Goal: Task Accomplishment & Management: Use online tool/utility

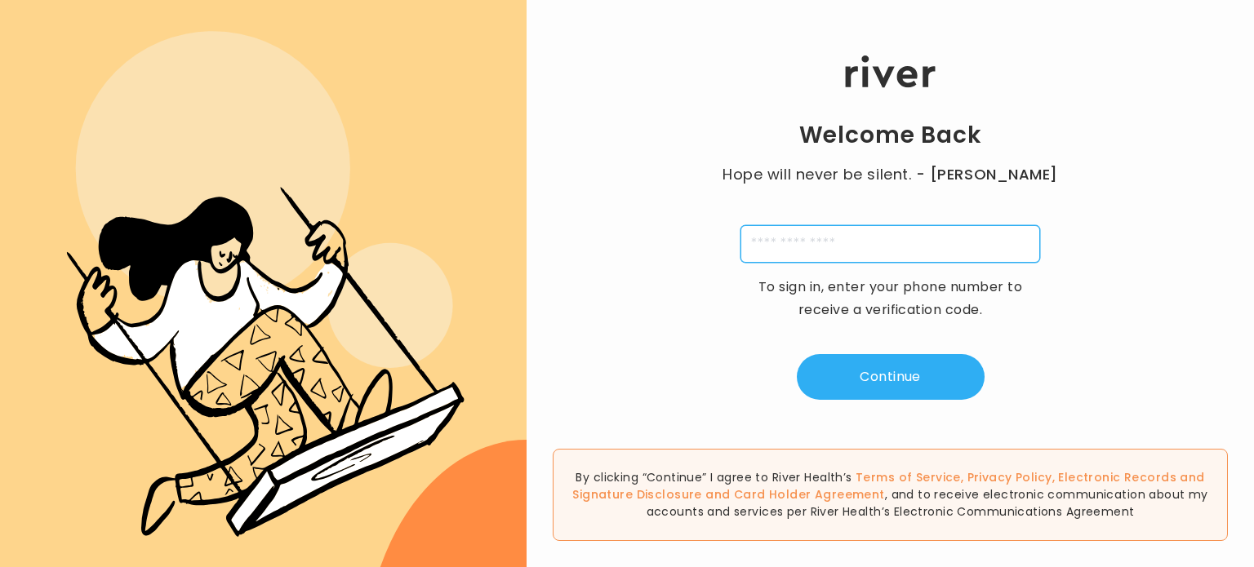
click at [824, 243] on input "tel" at bounding box center [890, 244] width 300 height 38
type input "**********"
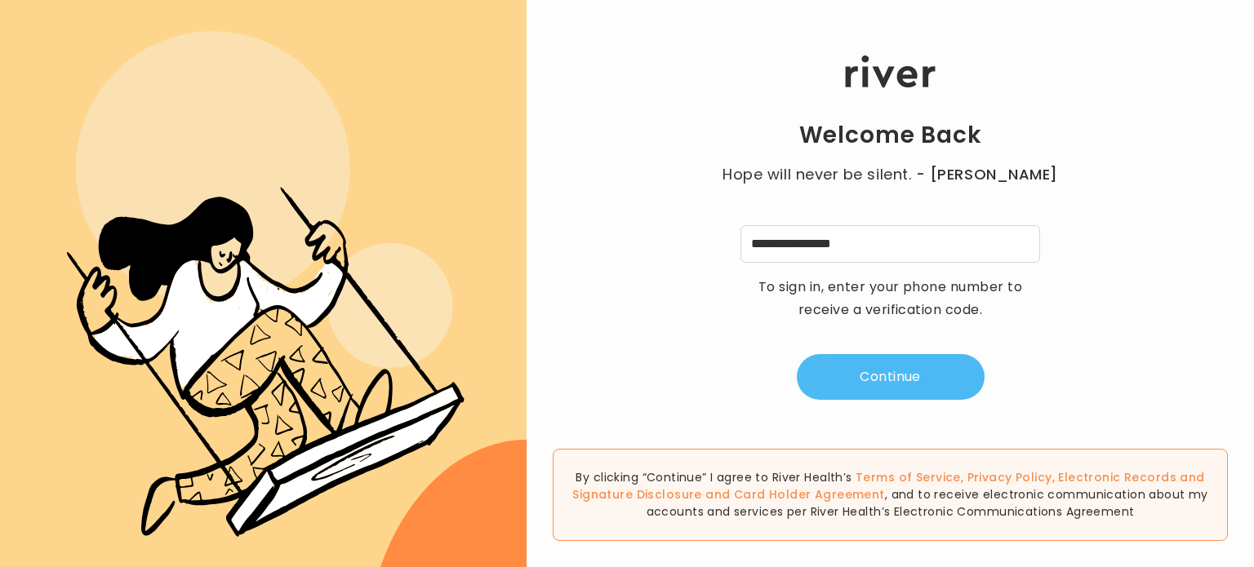
click at [906, 373] on button "Continue" at bounding box center [891, 377] width 188 height 46
type input "*"
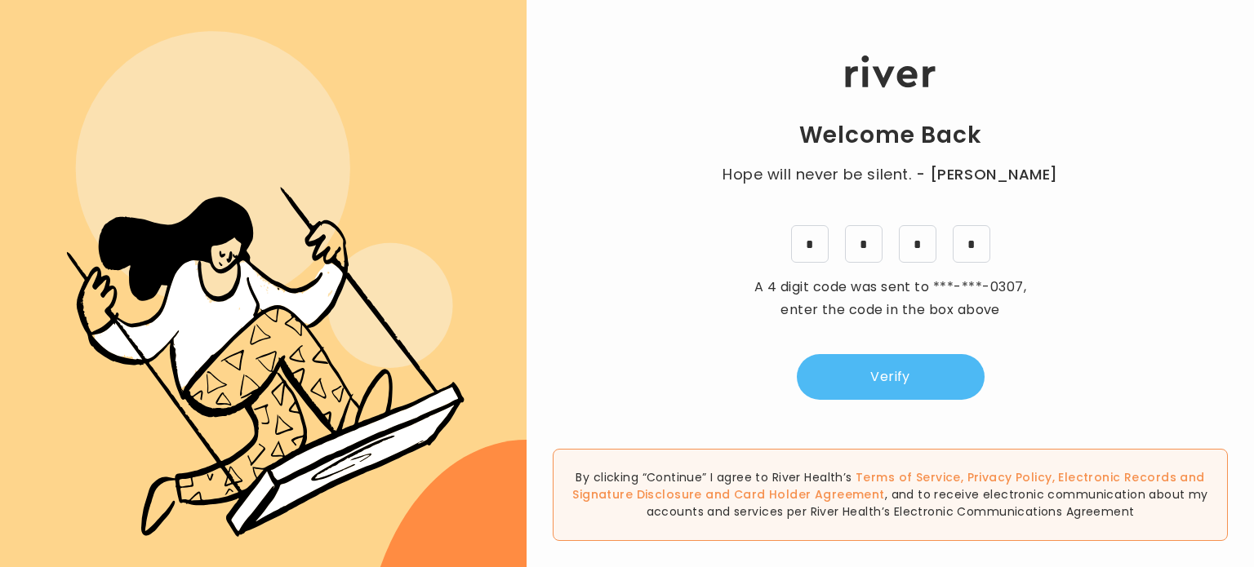
click at [906, 373] on button "Verify" at bounding box center [891, 377] width 188 height 46
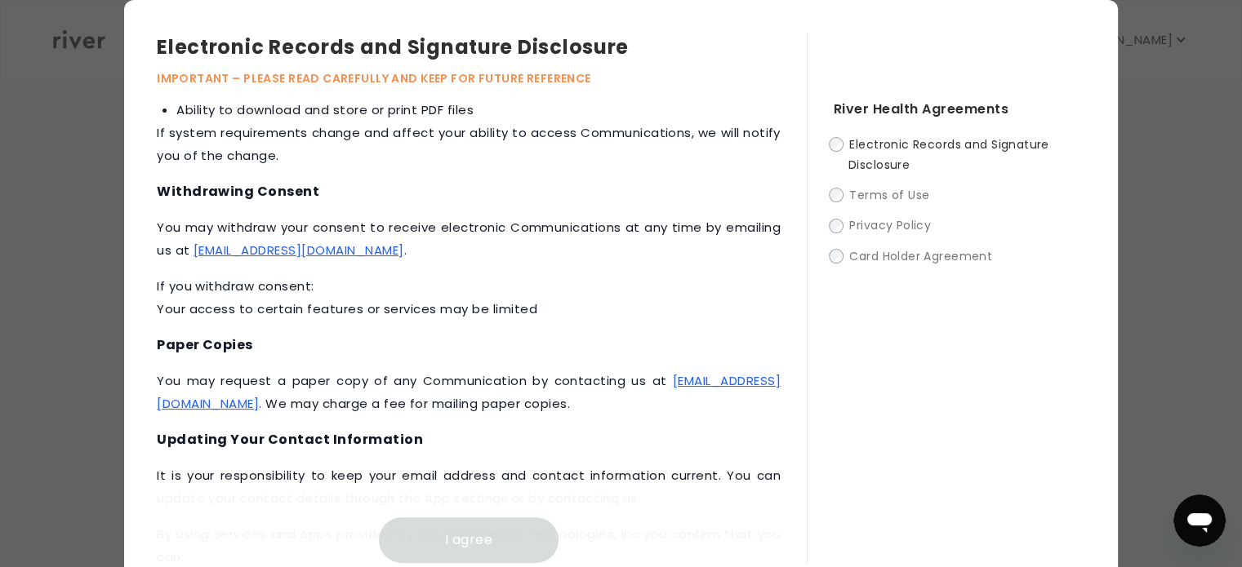
scroll to position [759, 0]
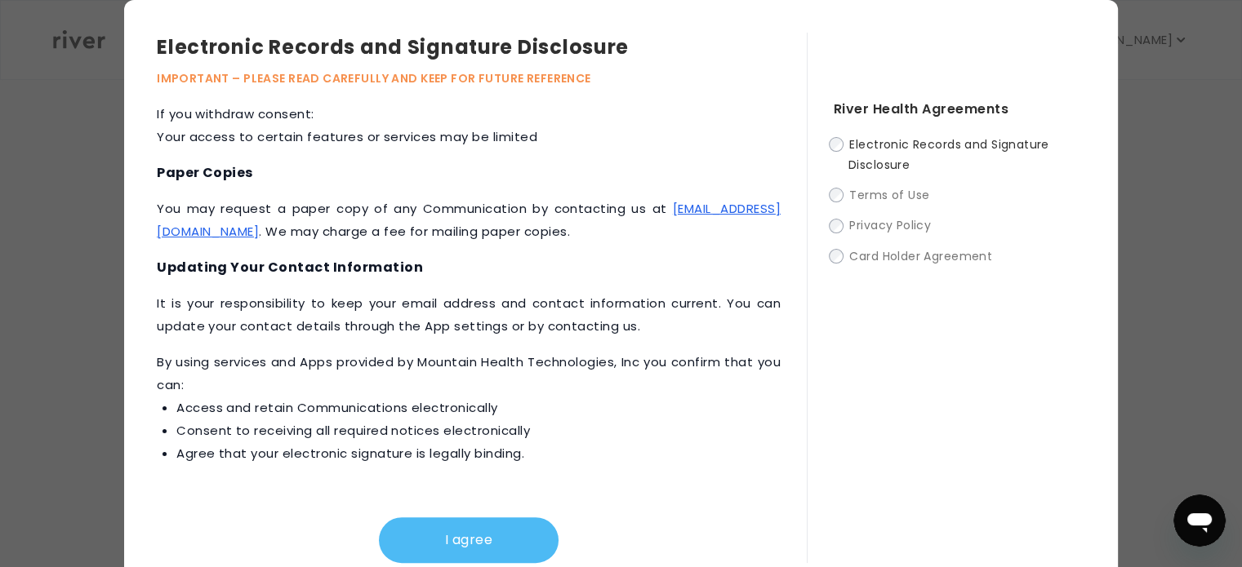
click at [458, 537] on button "I agree" at bounding box center [469, 541] width 180 height 46
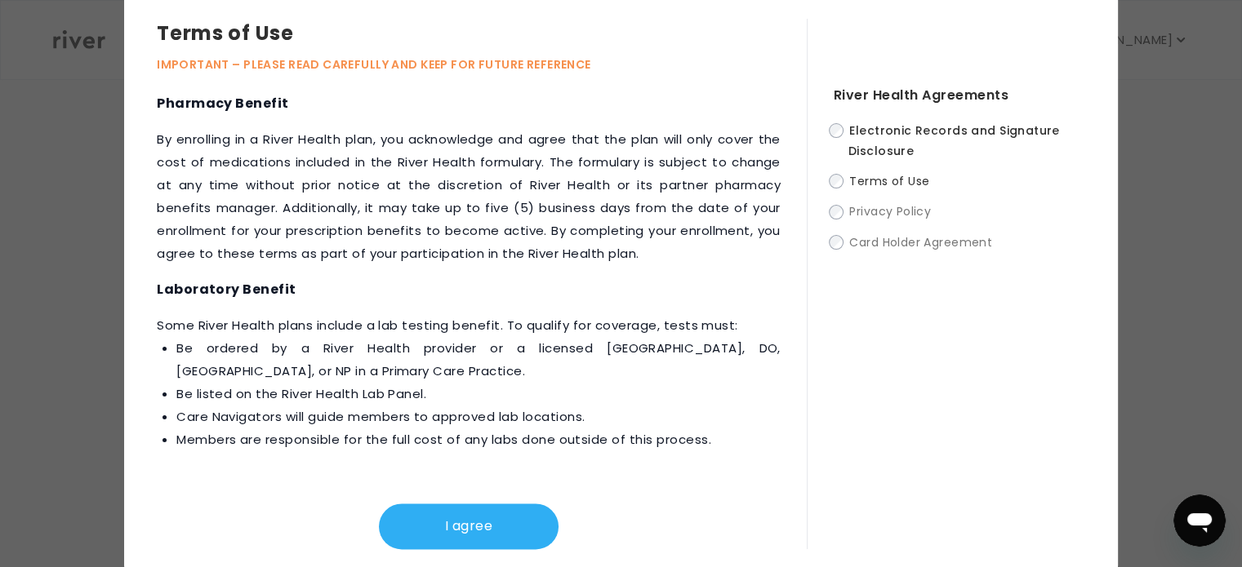
scroll to position [21, 0]
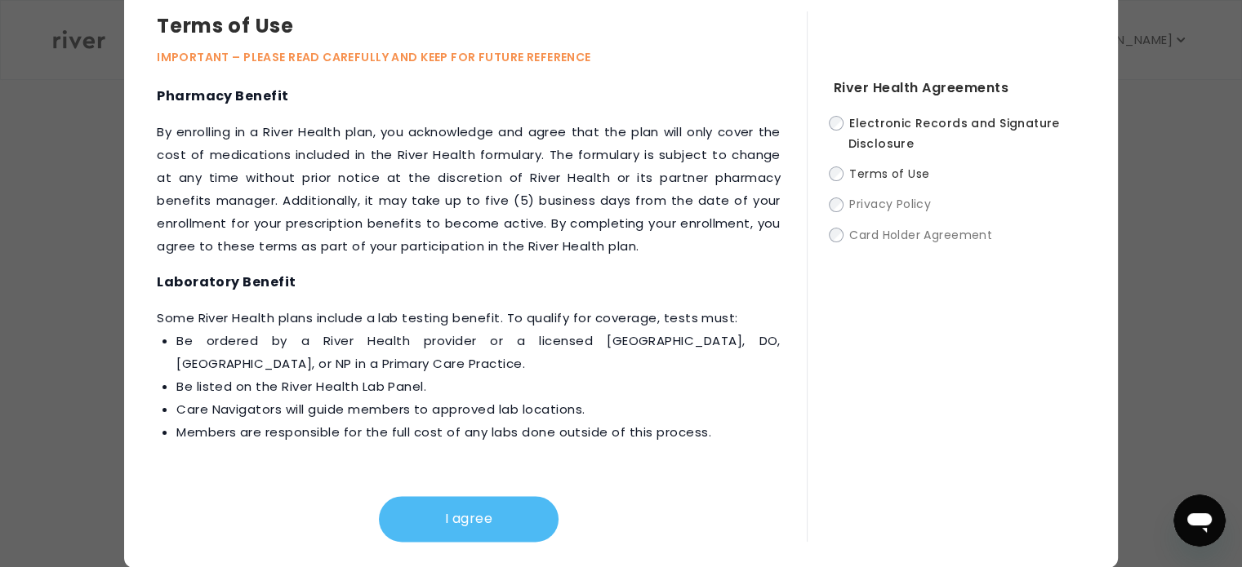
click at [438, 516] on button "I agree" at bounding box center [469, 519] width 180 height 46
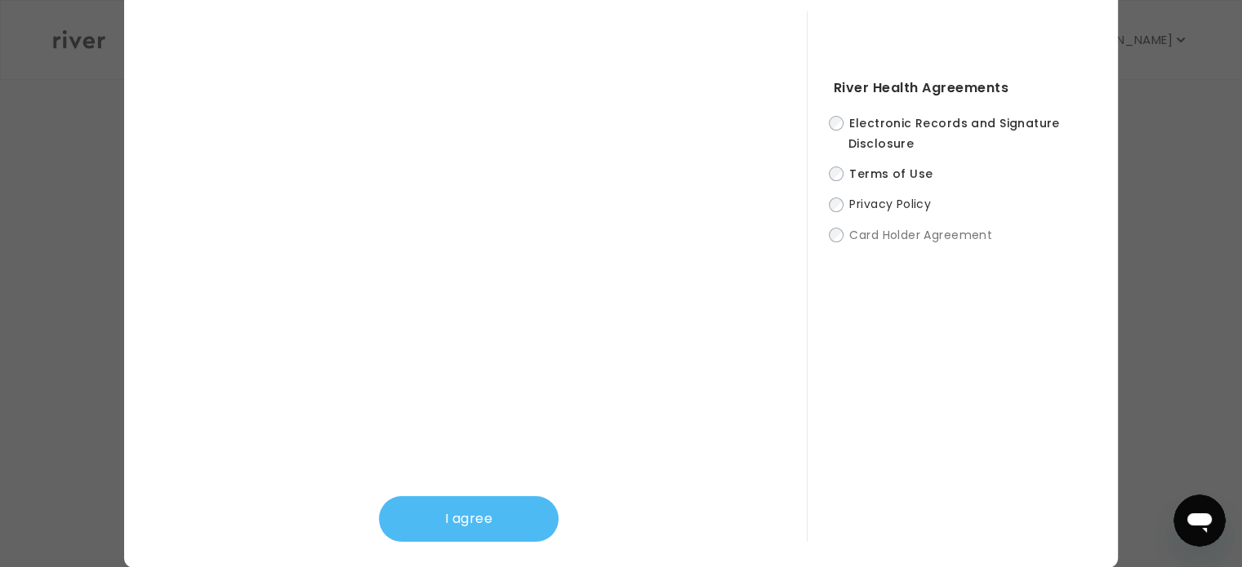
click at [511, 532] on button "I agree" at bounding box center [469, 519] width 180 height 46
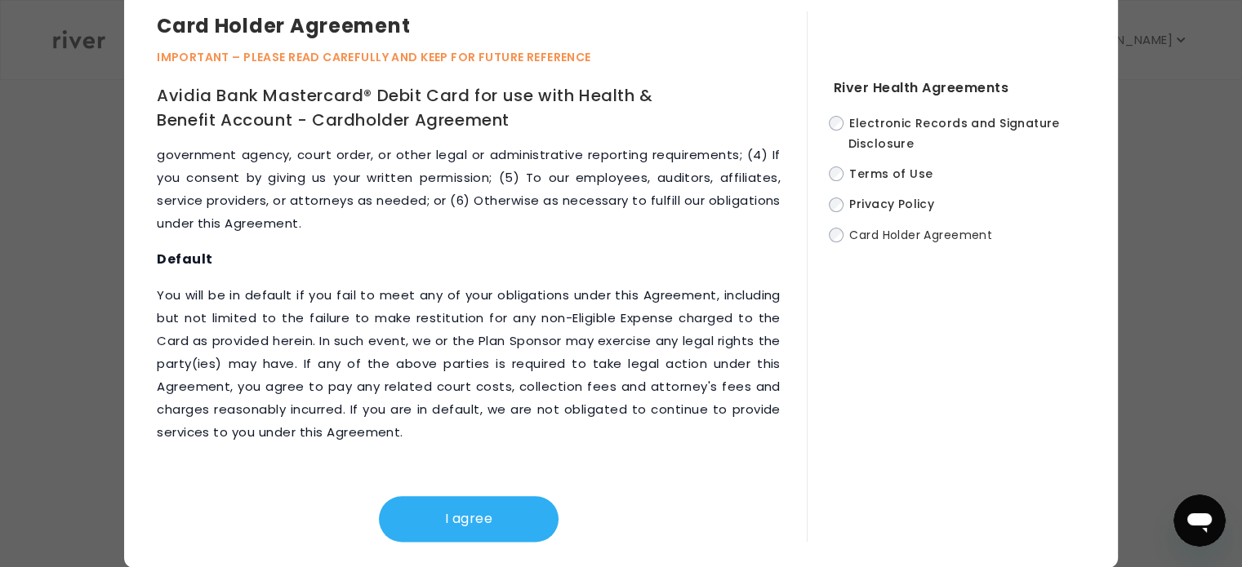
scroll to position [8331, 0]
click at [522, 522] on button "I agree" at bounding box center [469, 519] width 180 height 46
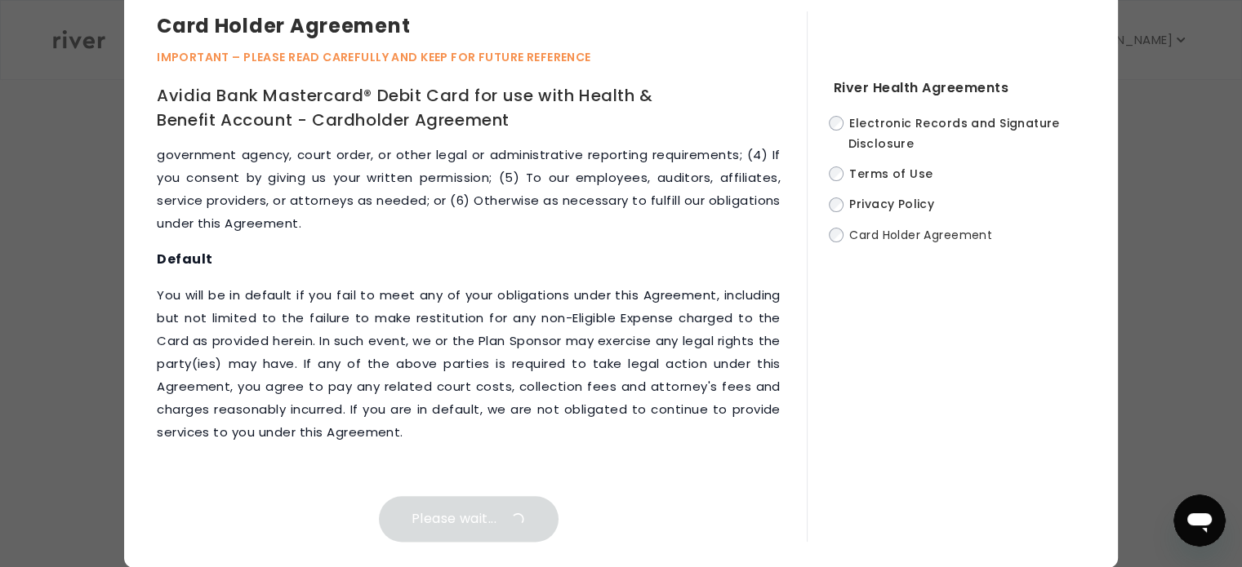
scroll to position [0, 0]
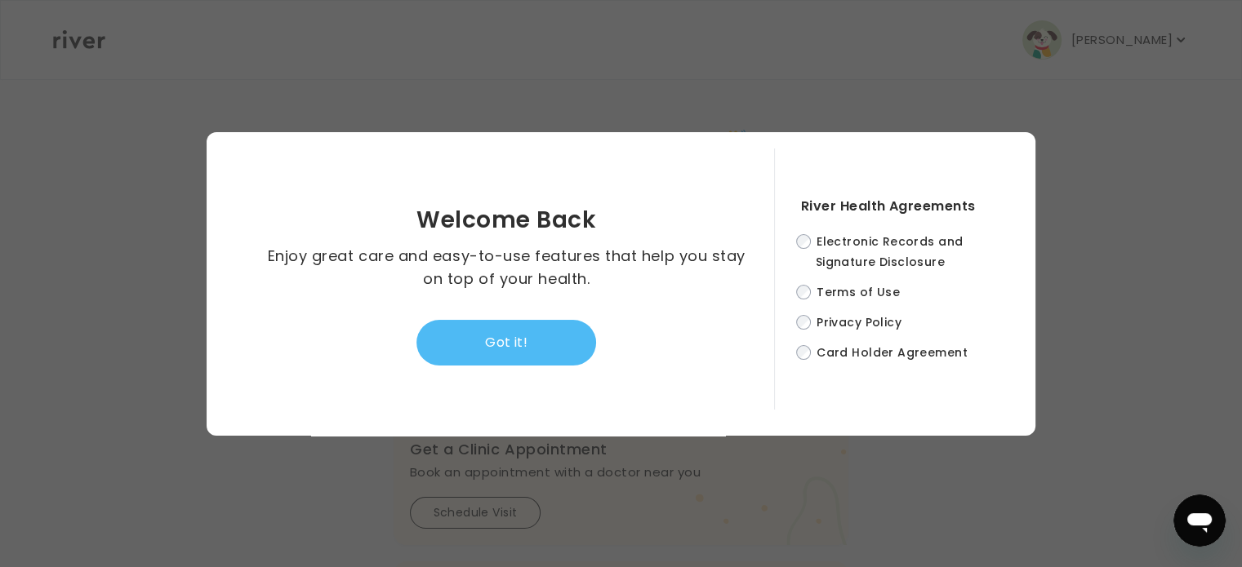
click at [541, 345] on button "Got it!" at bounding box center [506, 343] width 180 height 46
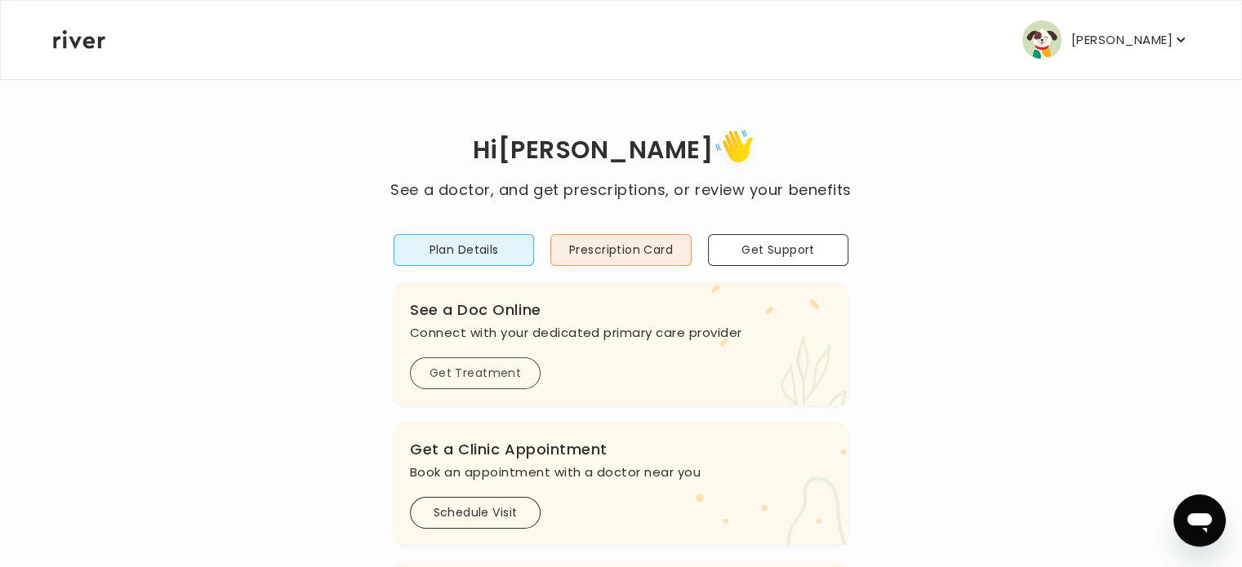
click at [473, 373] on button "Get Treatment" at bounding box center [475, 374] width 131 height 32
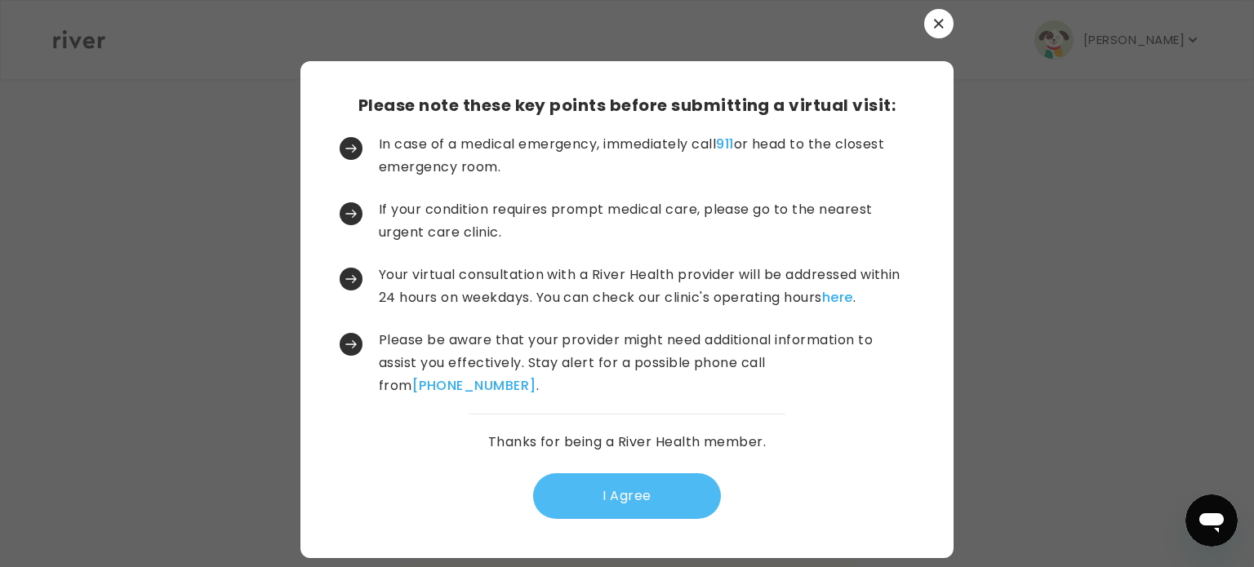
click at [653, 495] on button "I Agree" at bounding box center [627, 496] width 188 height 46
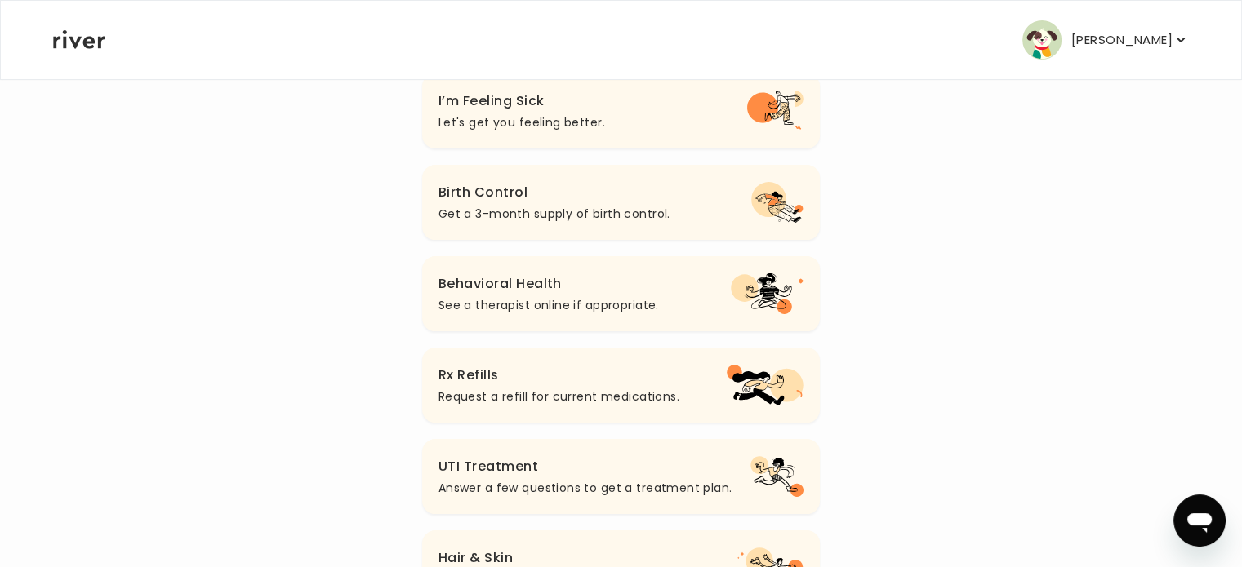
scroll to position [163, 0]
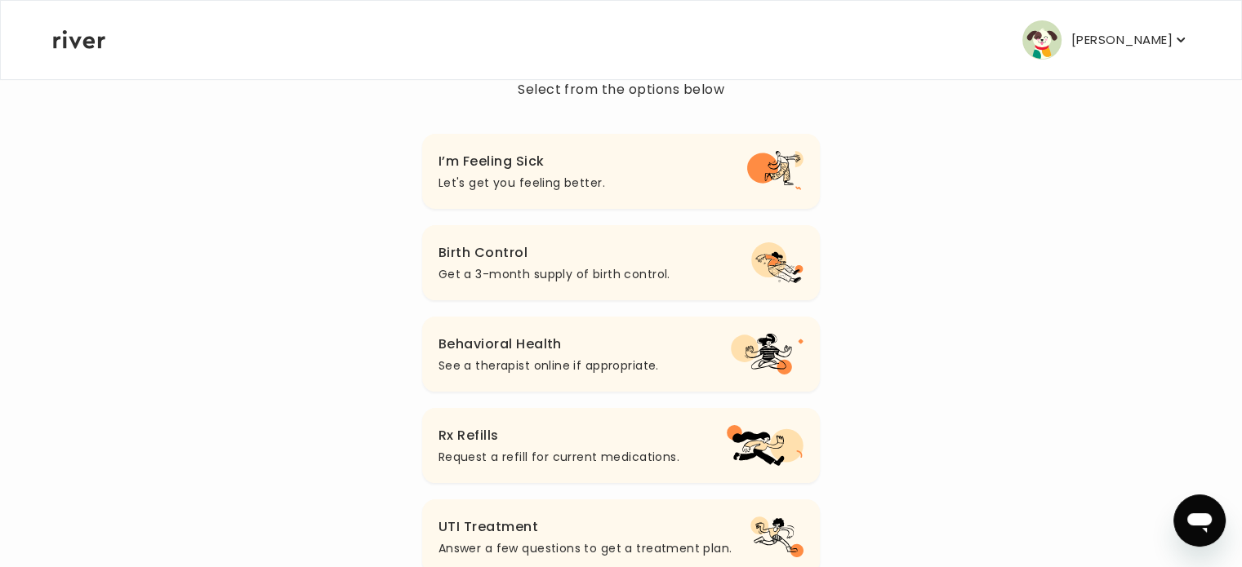
click at [496, 174] on p "Let's get you feeling better." at bounding box center [521, 183] width 167 height 20
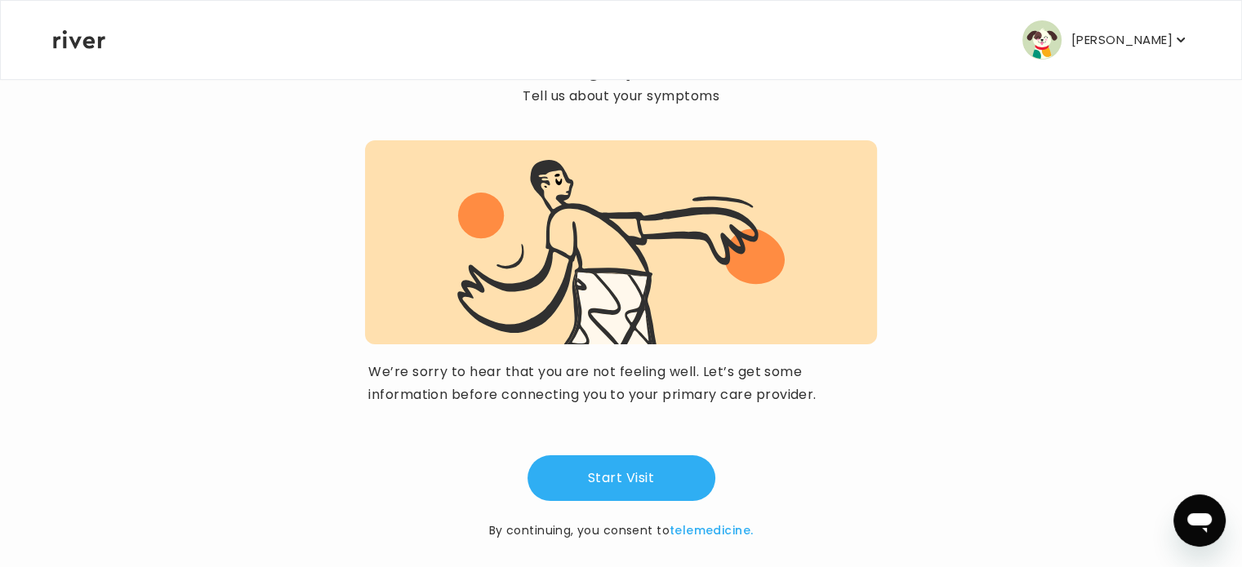
scroll to position [122, 0]
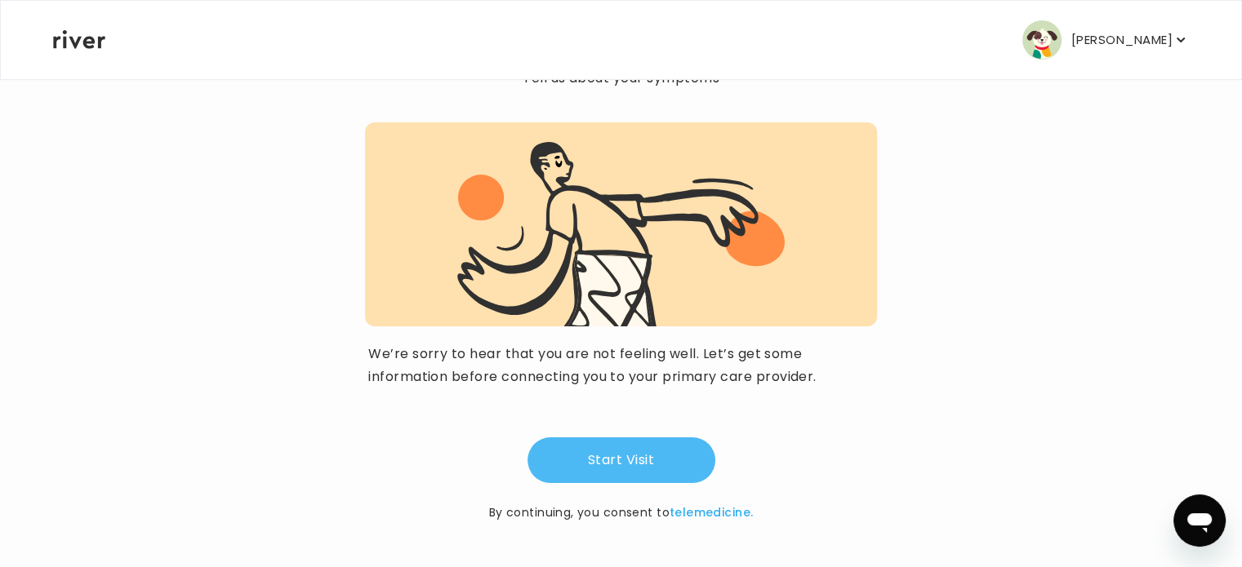
click at [604, 461] on button "Start Visit" at bounding box center [621, 461] width 188 height 46
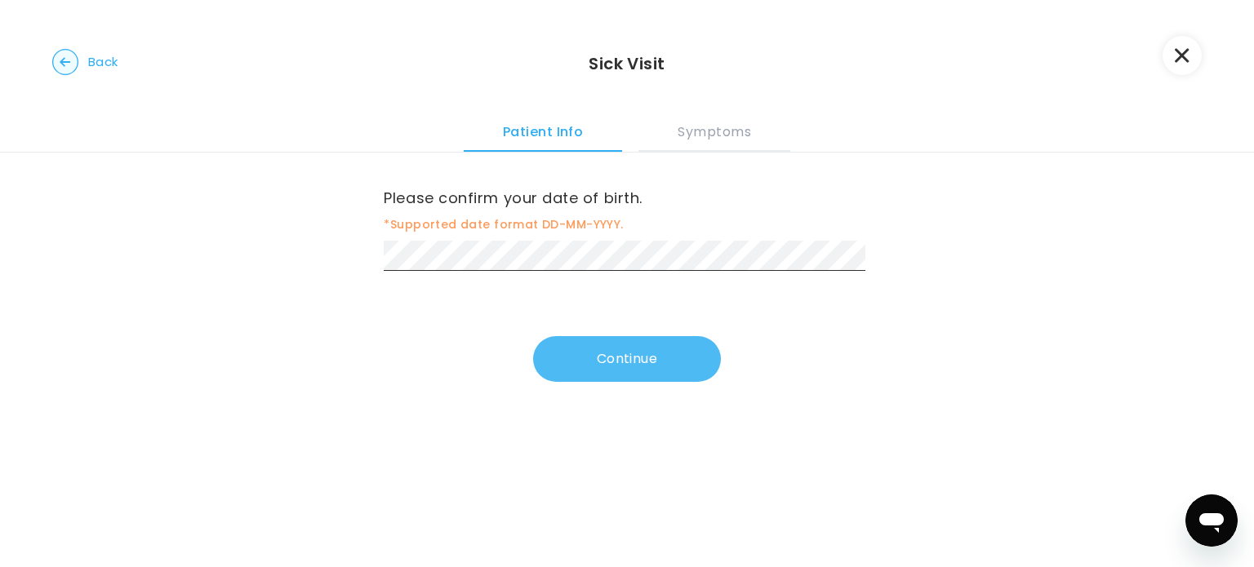
click at [609, 360] on button "Continue" at bounding box center [627, 359] width 188 height 46
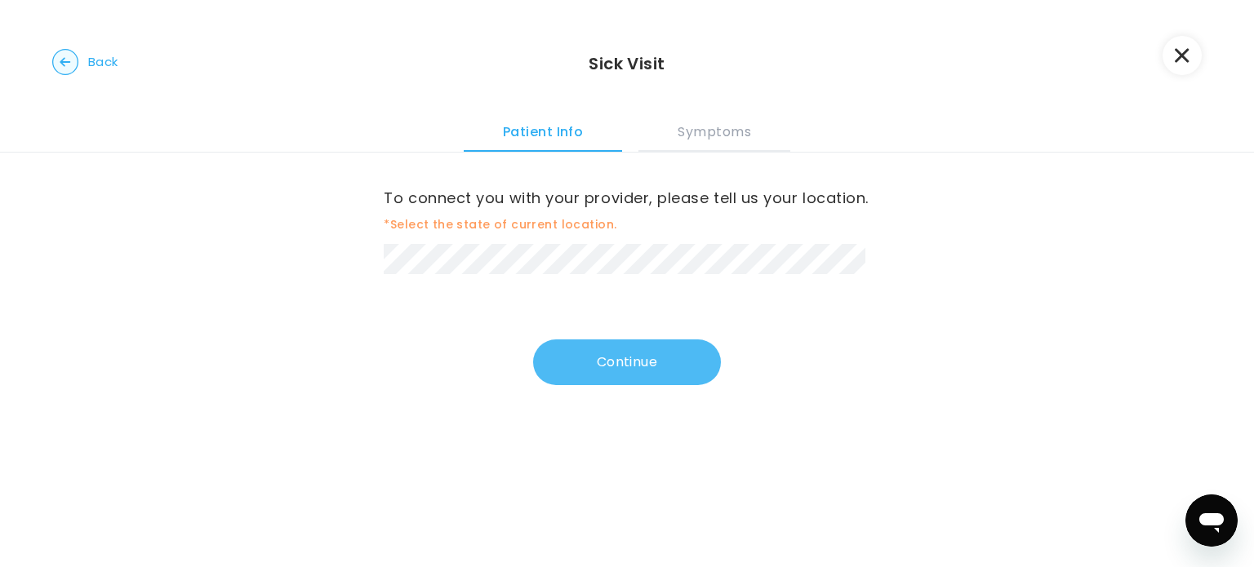
click at [631, 385] on button "Continue" at bounding box center [627, 363] width 188 height 46
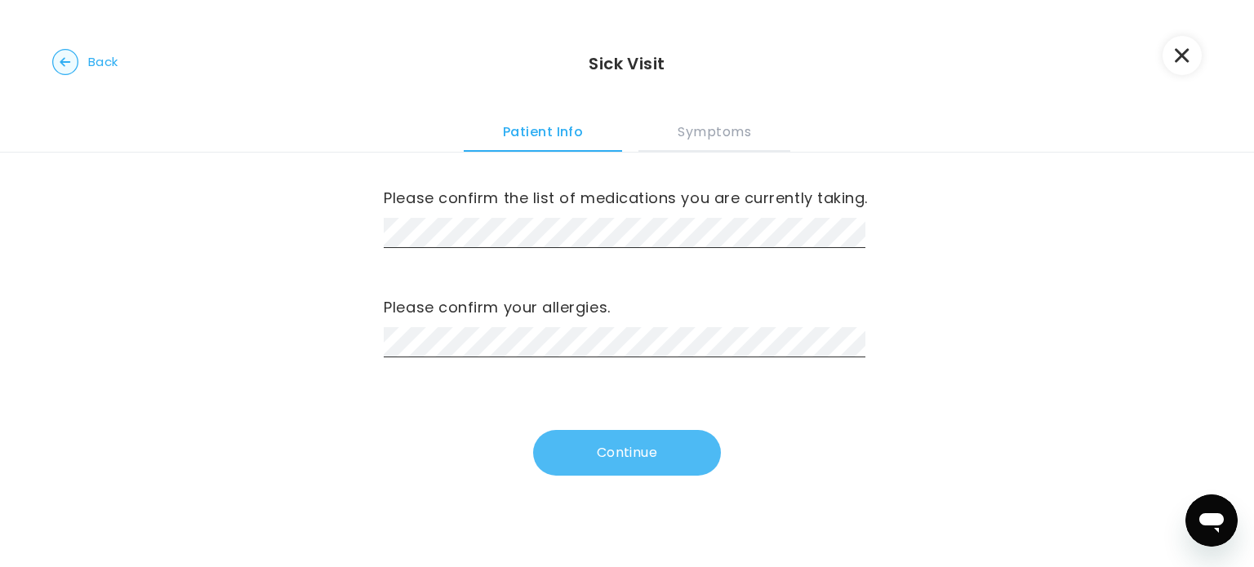
click at [617, 476] on button "Continue" at bounding box center [627, 453] width 188 height 46
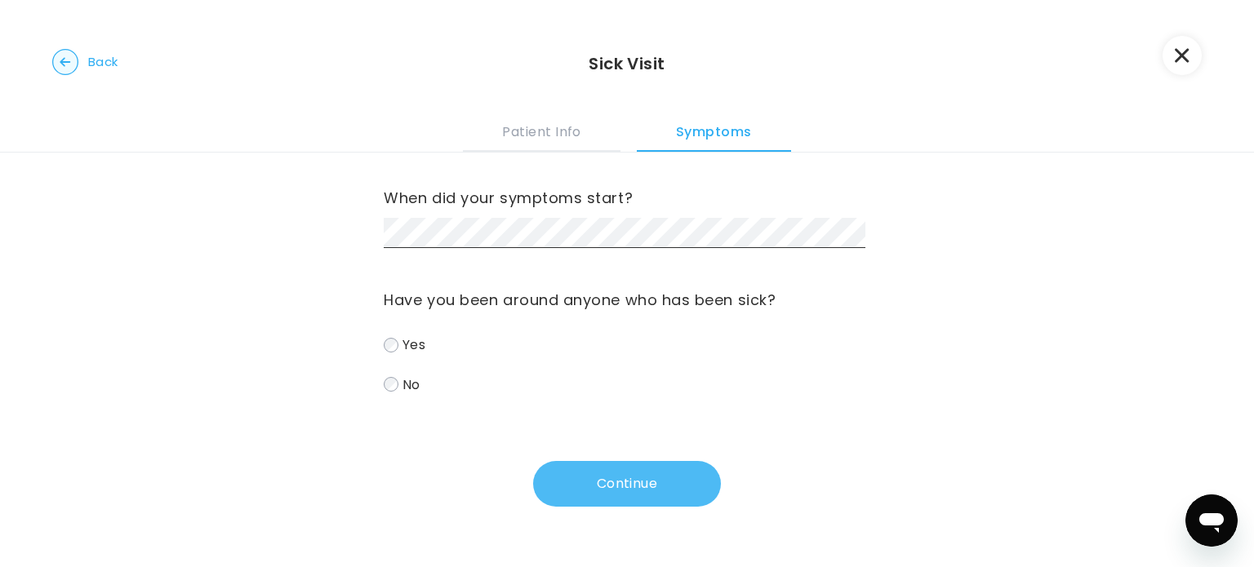
click at [662, 490] on button "Continue" at bounding box center [627, 484] width 188 height 46
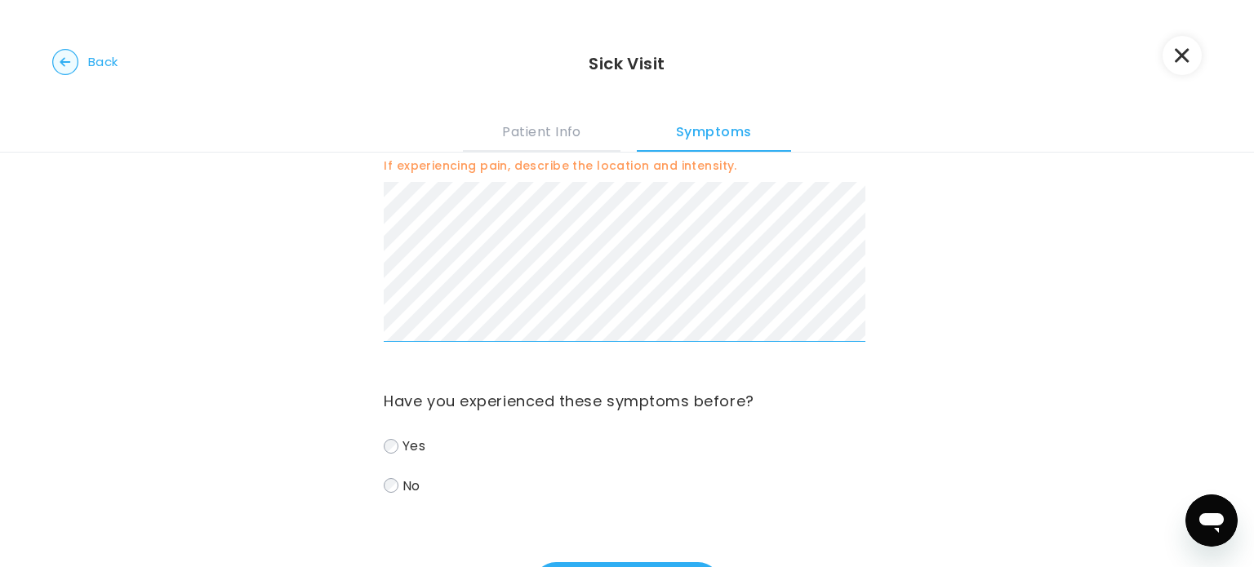
scroll to position [140, 0]
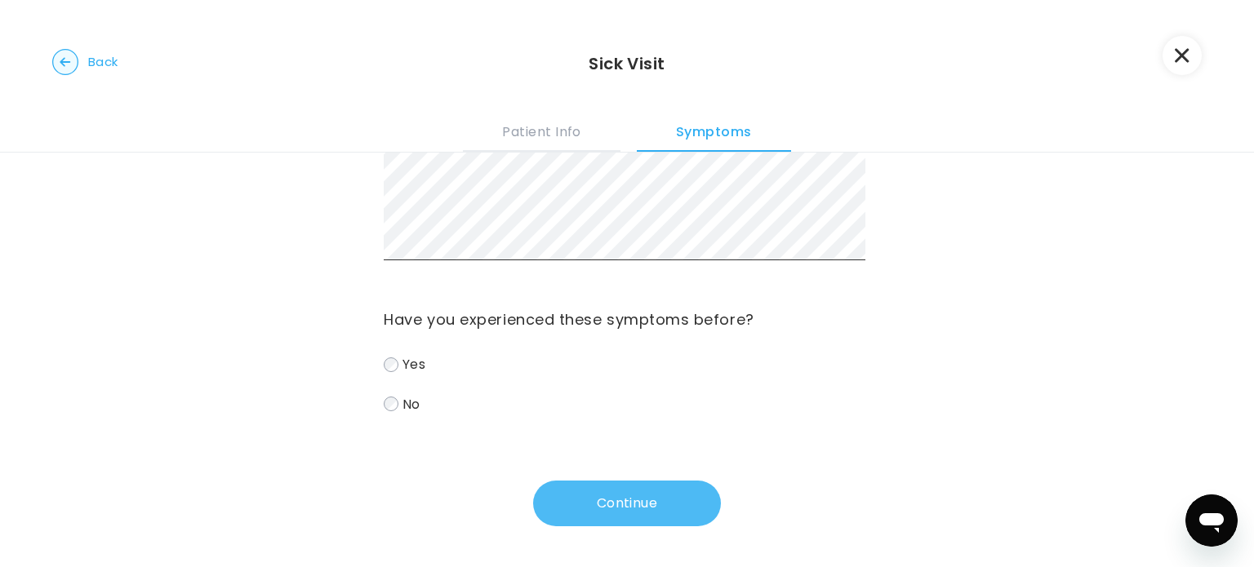
click at [646, 506] on button "Continue" at bounding box center [627, 504] width 188 height 46
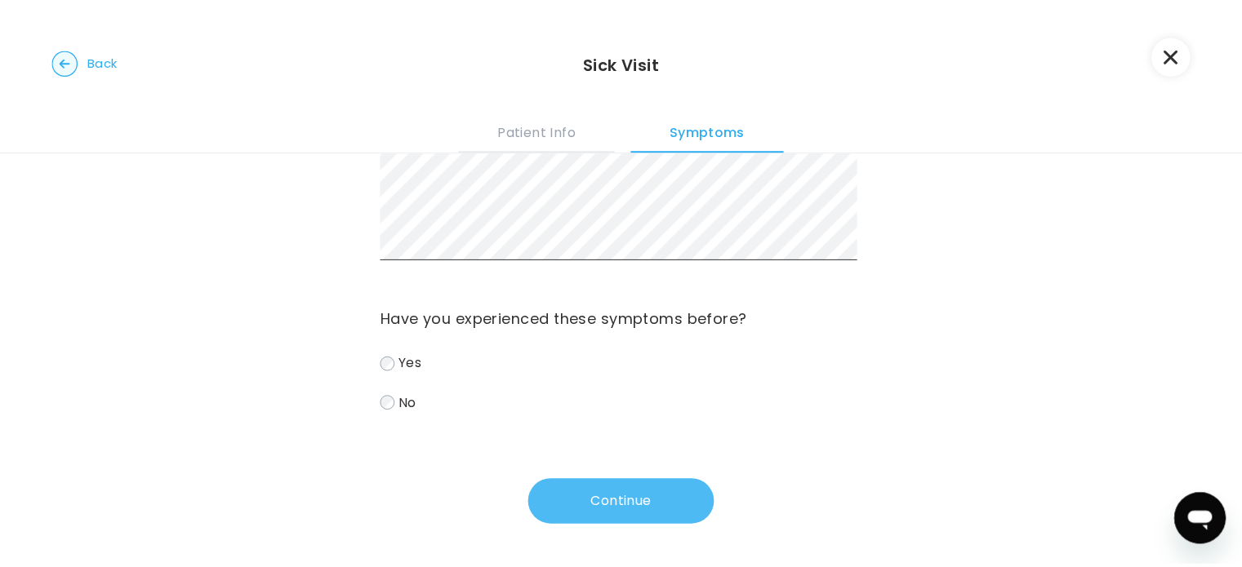
scroll to position [0, 0]
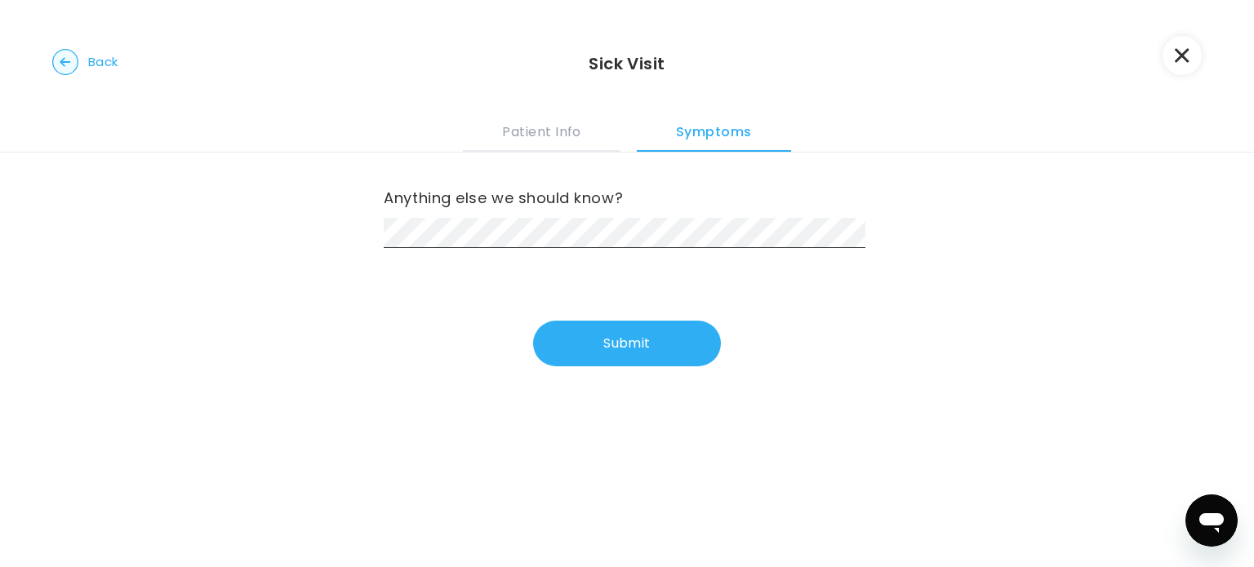
click at [615, 340] on button "Submit" at bounding box center [627, 344] width 188 height 46
click at [621, 342] on button "Submit" at bounding box center [627, 344] width 188 height 46
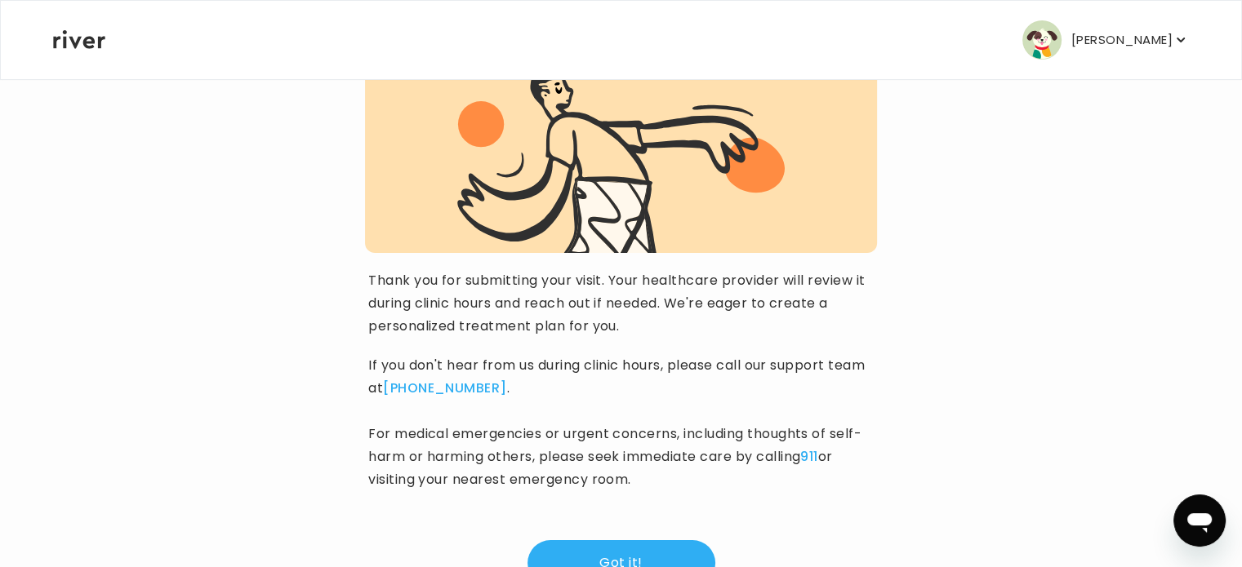
scroll to position [227, 0]
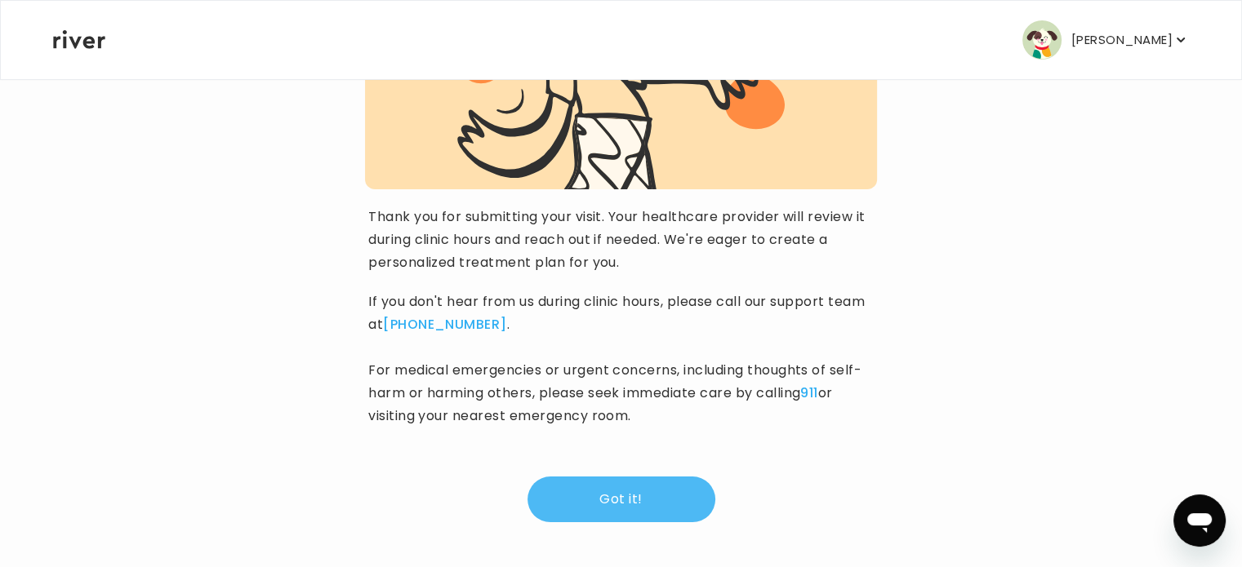
click at [649, 499] on button "Got it!" at bounding box center [621, 500] width 188 height 46
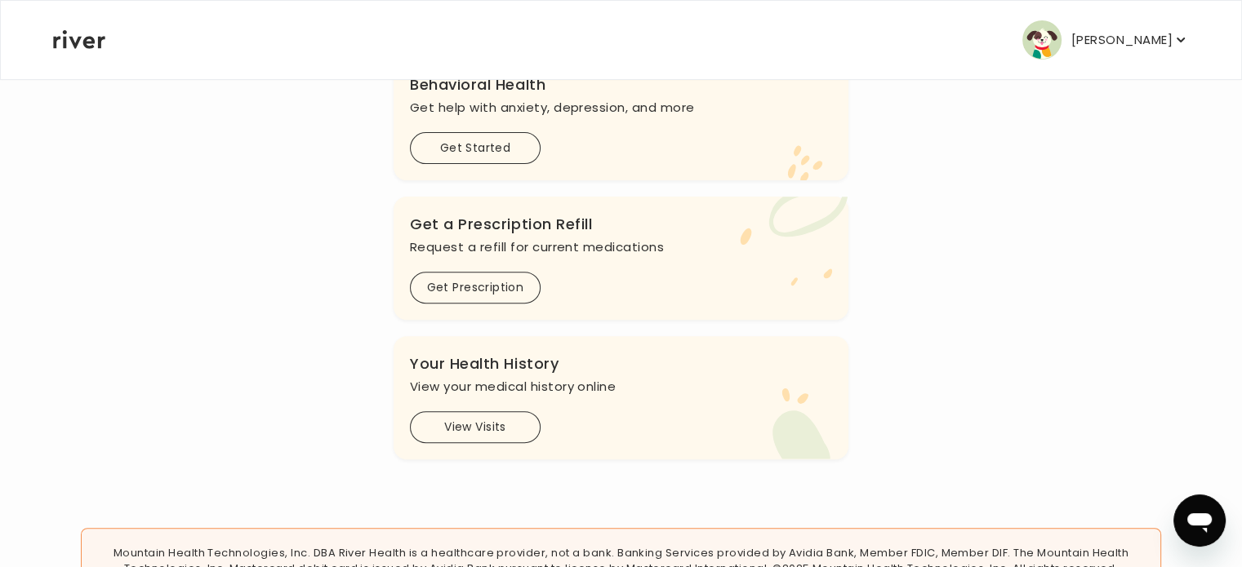
scroll to position [653, 0]
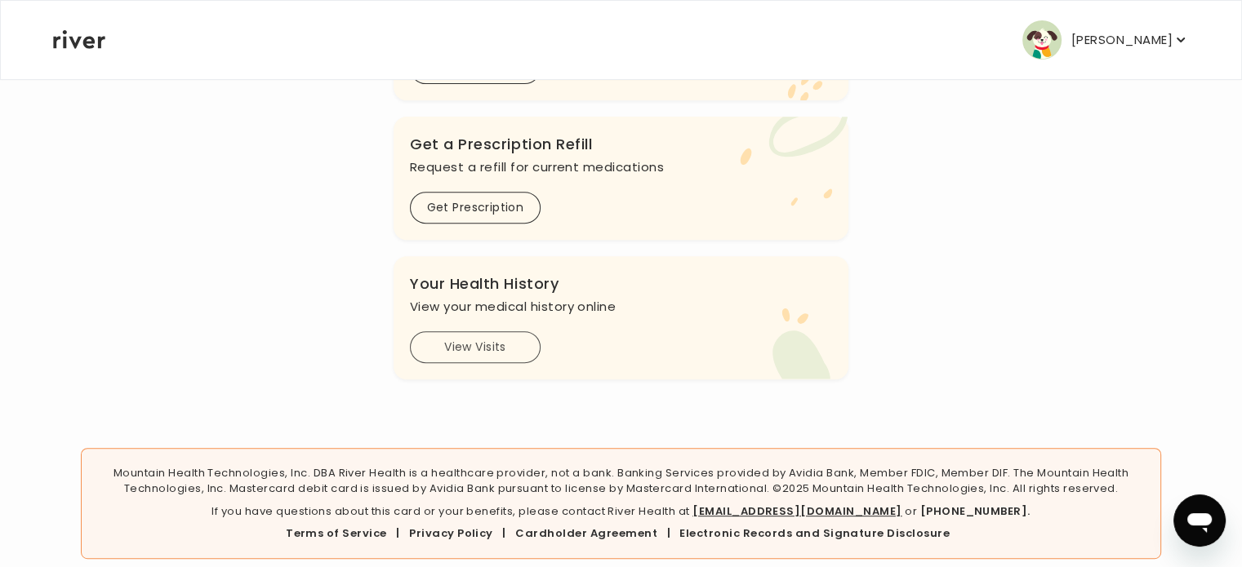
click at [472, 339] on button "View Visits" at bounding box center [475, 347] width 131 height 32
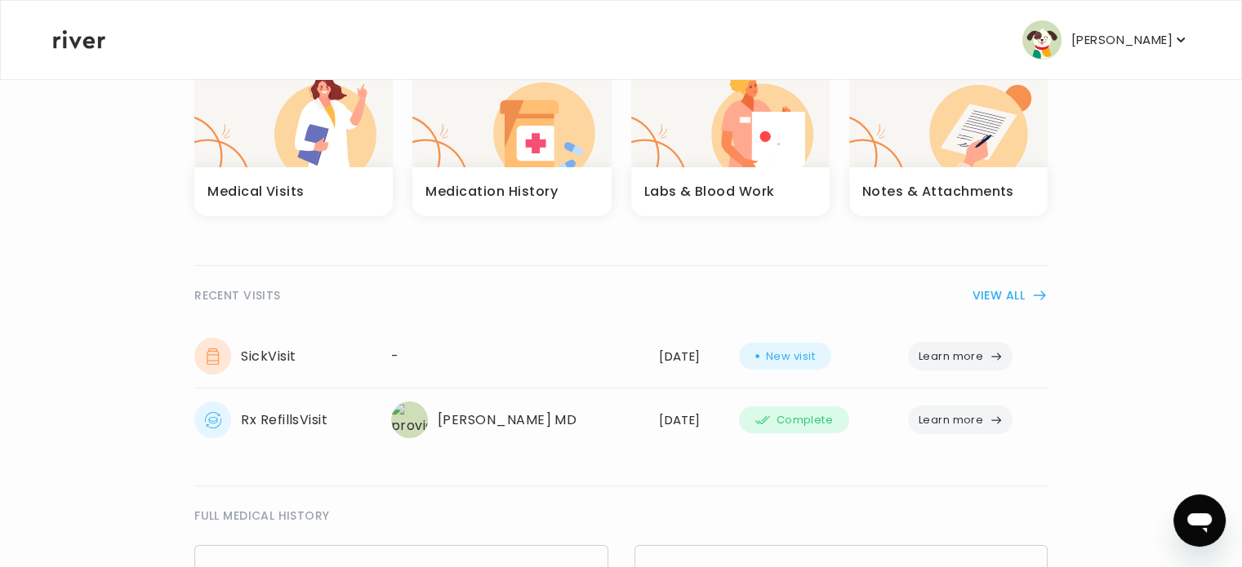
scroll to position [163, 0]
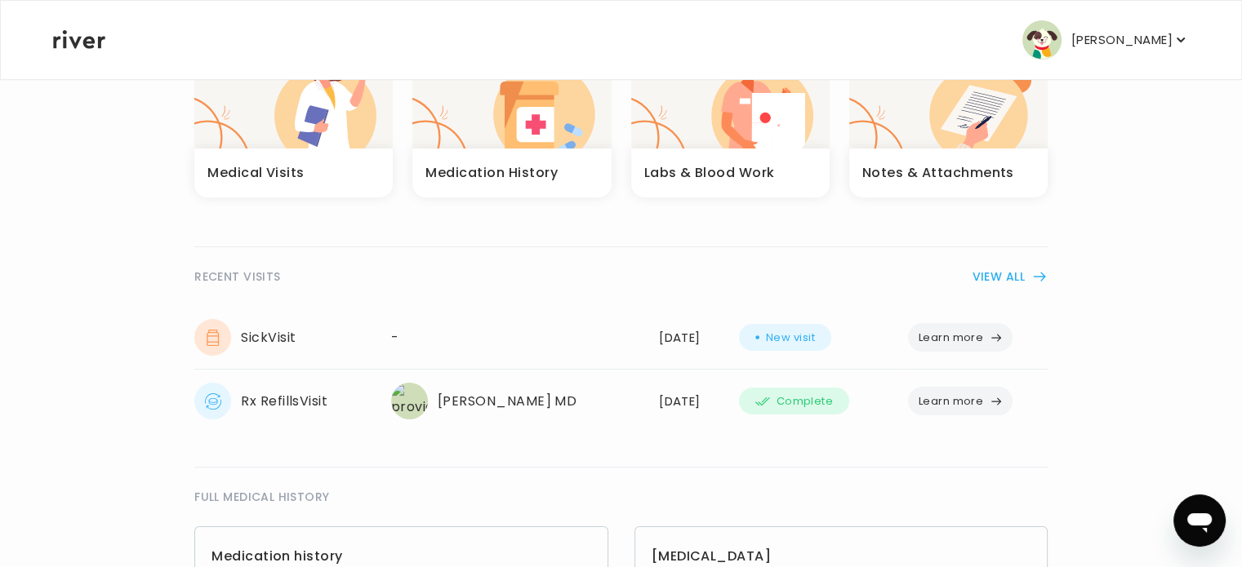
click at [989, 402] on icon "button" at bounding box center [995, 401] width 13 height 13
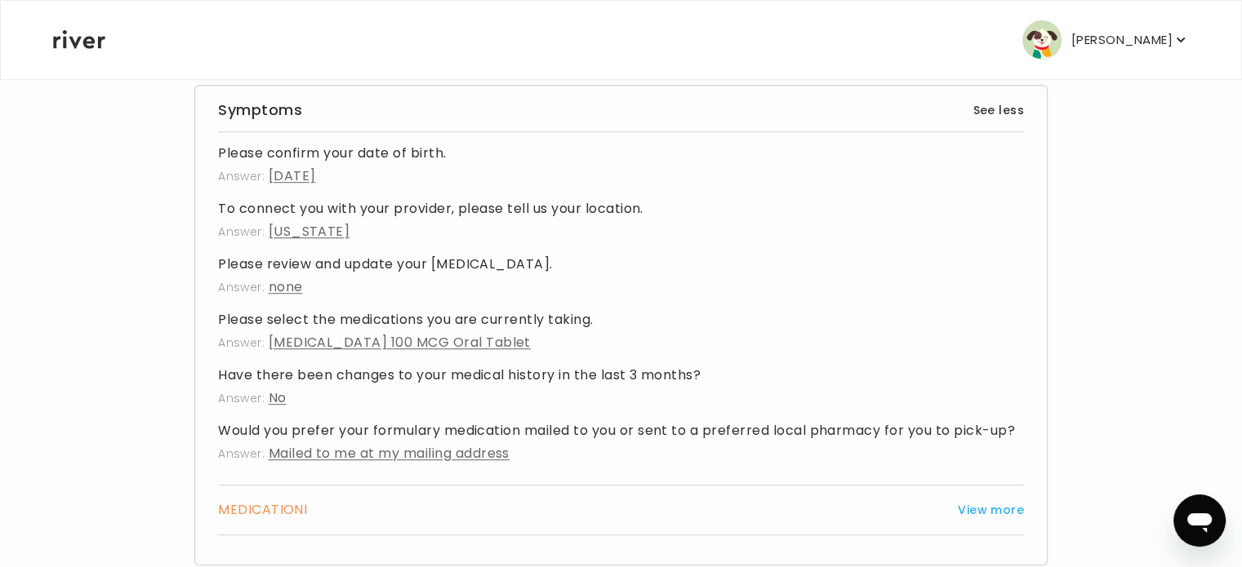
scroll to position [1055, 0]
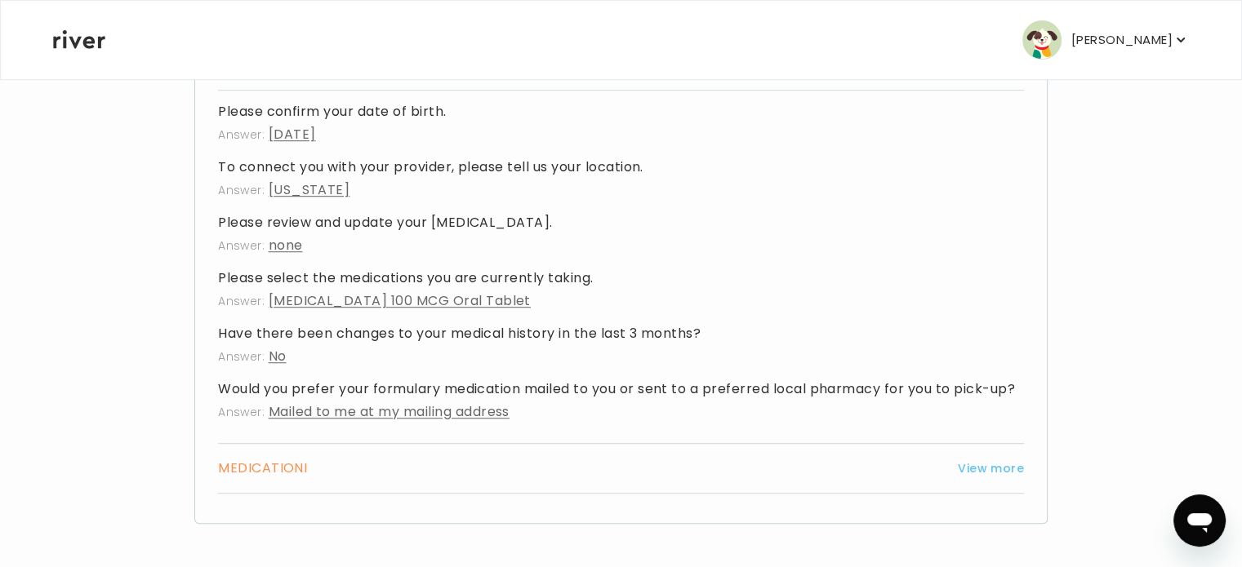
click at [1011, 470] on button "View more" at bounding box center [991, 469] width 66 height 20
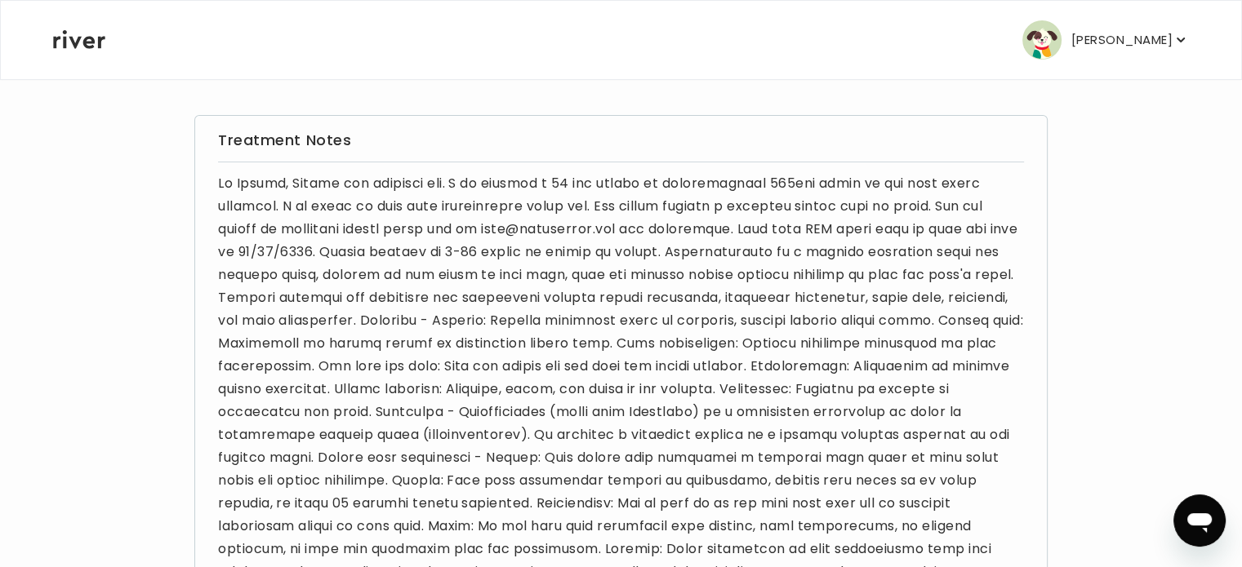
scroll to position [0, 0]
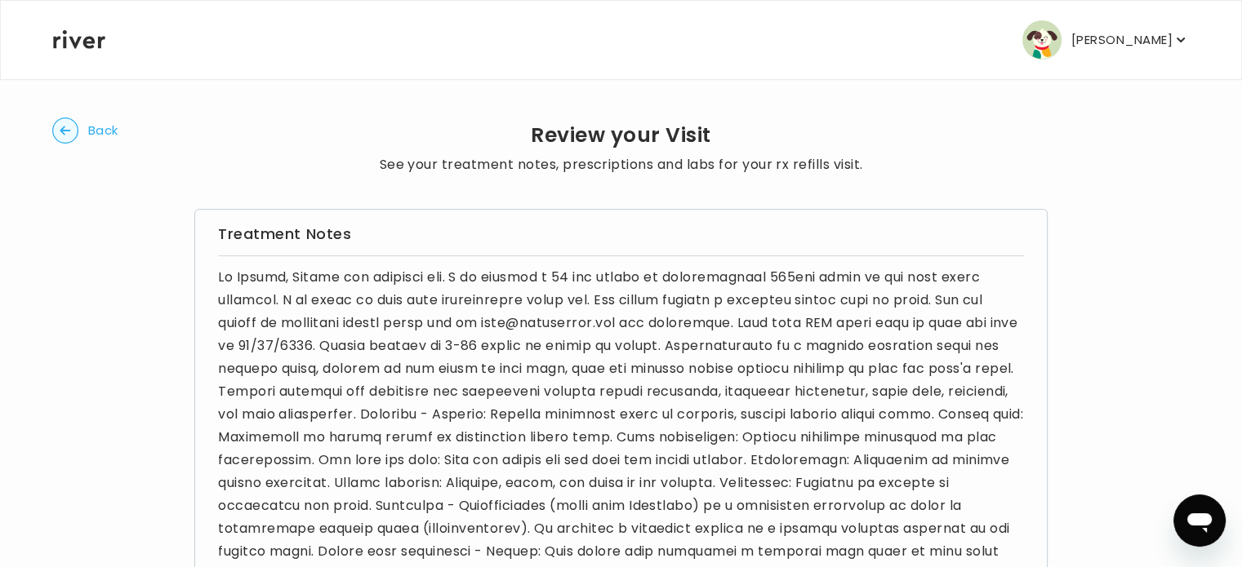
click at [60, 122] on circle "button" at bounding box center [65, 130] width 25 height 25
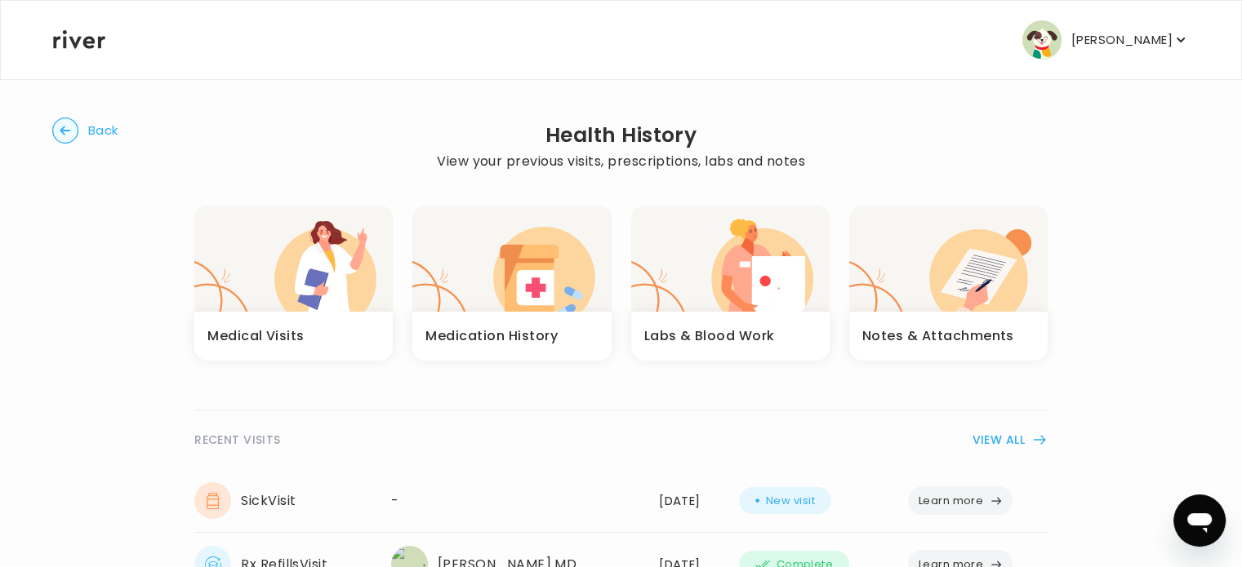
click at [999, 332] on h3 "Notes & Attachments" at bounding box center [938, 336] width 152 height 23
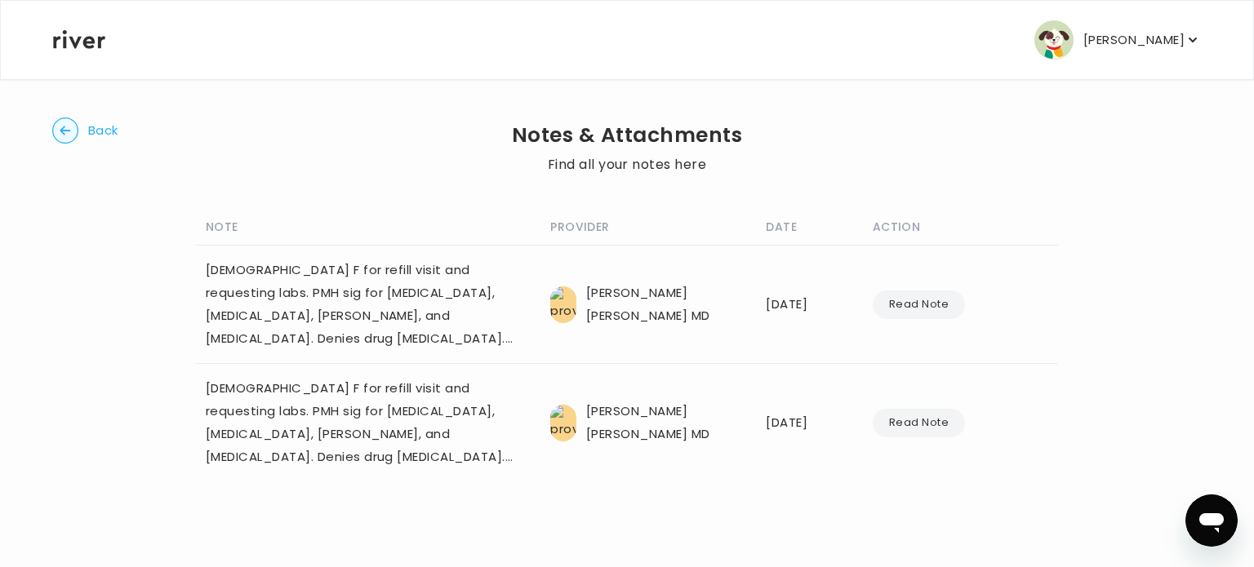
click at [63, 131] on icon "button" at bounding box center [65, 130] width 11 height 9
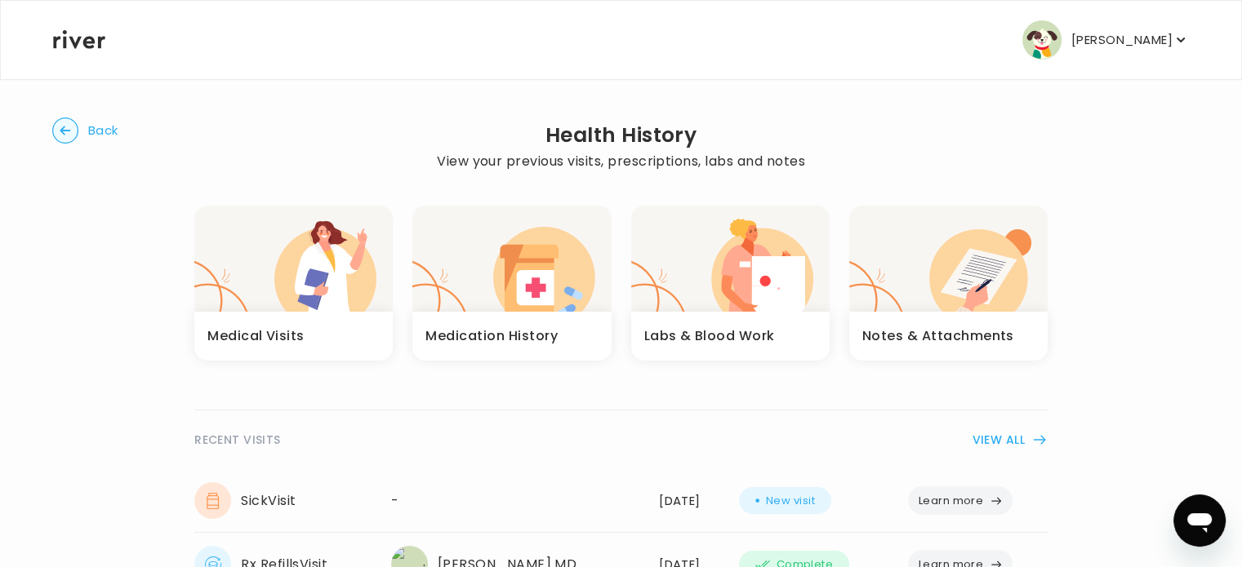
click at [69, 131] on icon "button" at bounding box center [65, 130] width 11 height 9
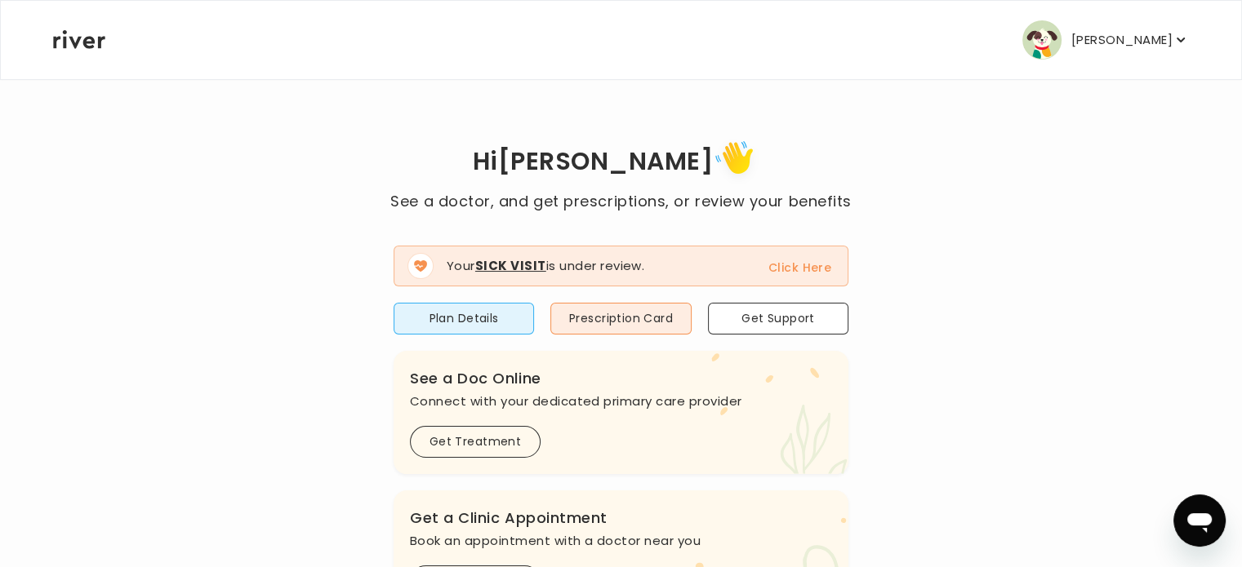
click at [791, 272] on button "Click Here" at bounding box center [799, 268] width 63 height 20
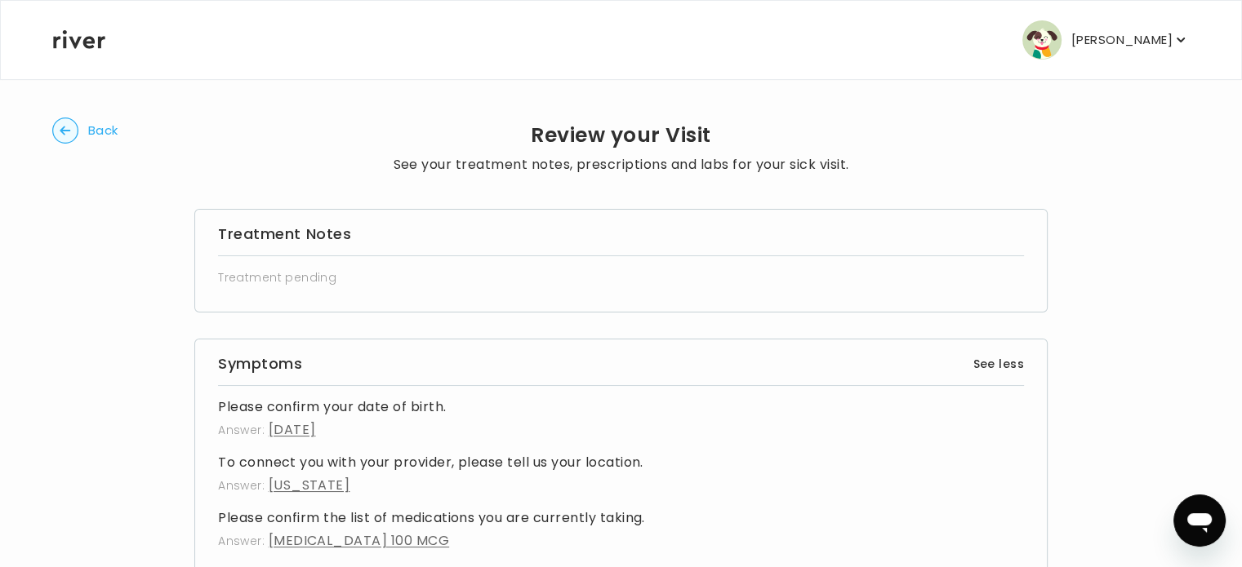
click at [73, 134] on circle "button" at bounding box center [65, 130] width 25 height 25
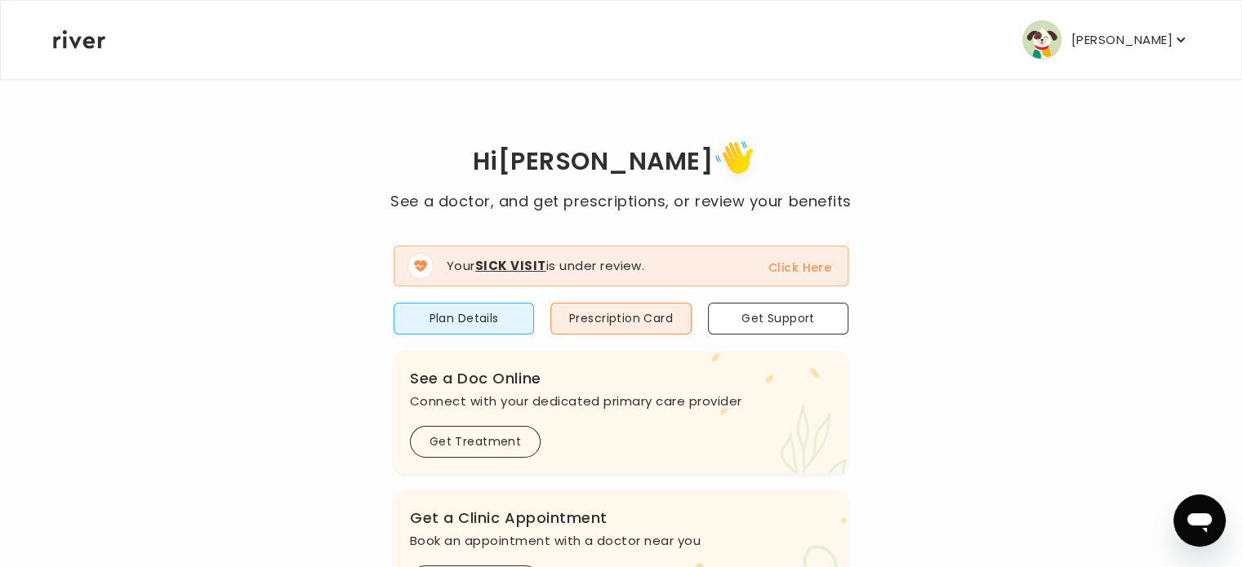
click at [799, 272] on button "Click Here" at bounding box center [799, 268] width 63 height 20
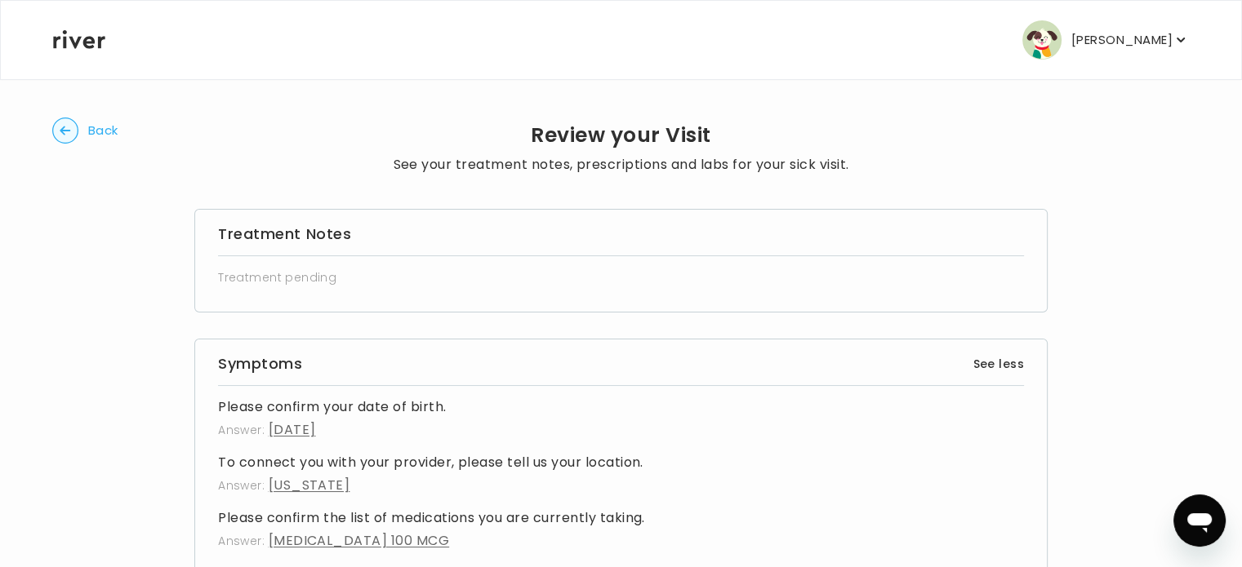
click at [71, 124] on circle "button" at bounding box center [65, 130] width 25 height 25
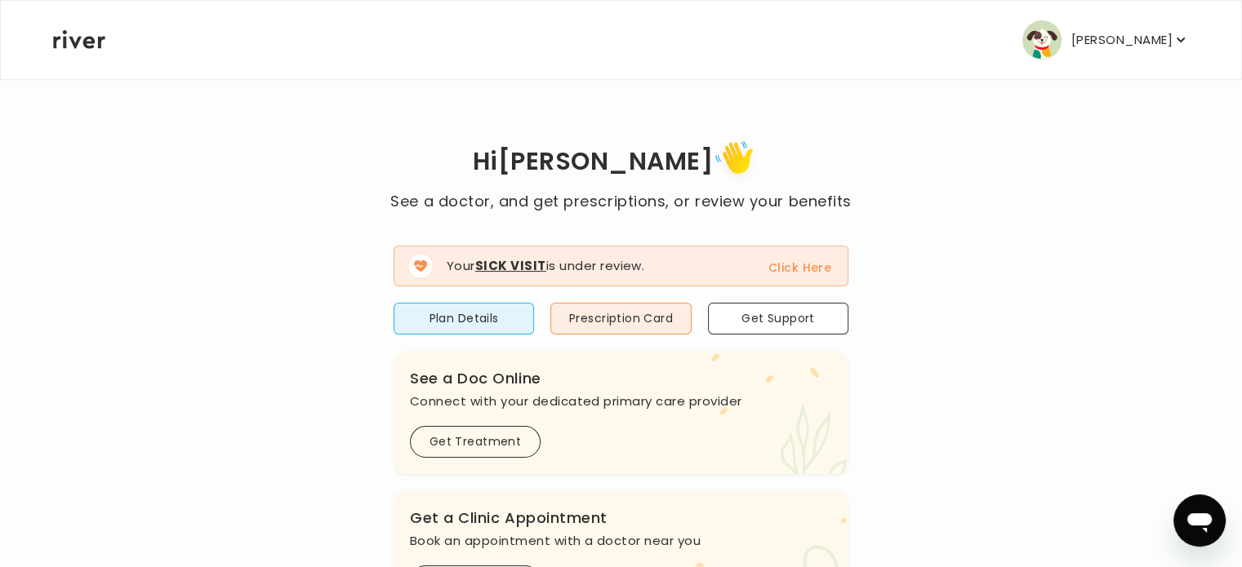
click at [828, 269] on button "Click Here" at bounding box center [799, 268] width 63 height 20
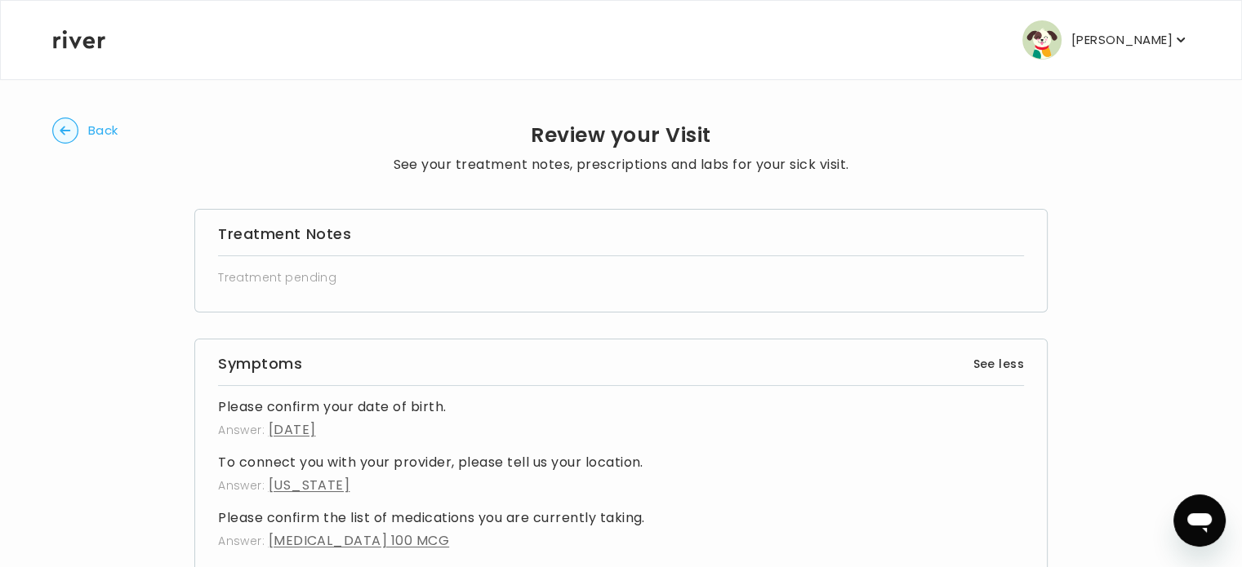
click at [68, 129] on circle "button" at bounding box center [65, 130] width 25 height 25
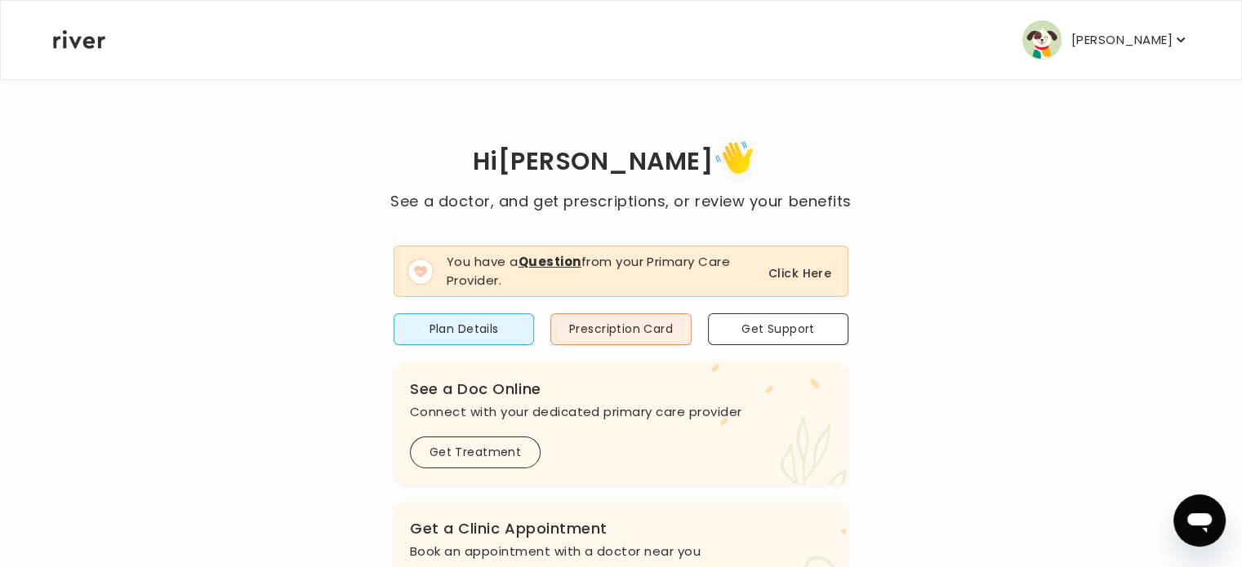
click at [806, 275] on button "Click Here" at bounding box center [799, 274] width 63 height 20
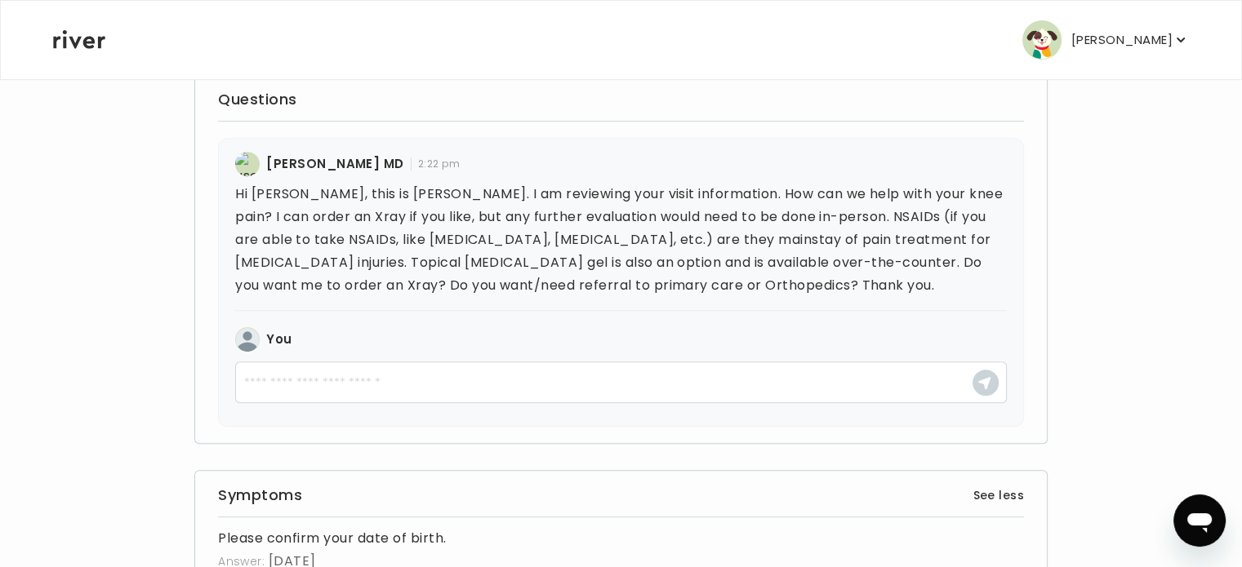
scroll to position [735, 0]
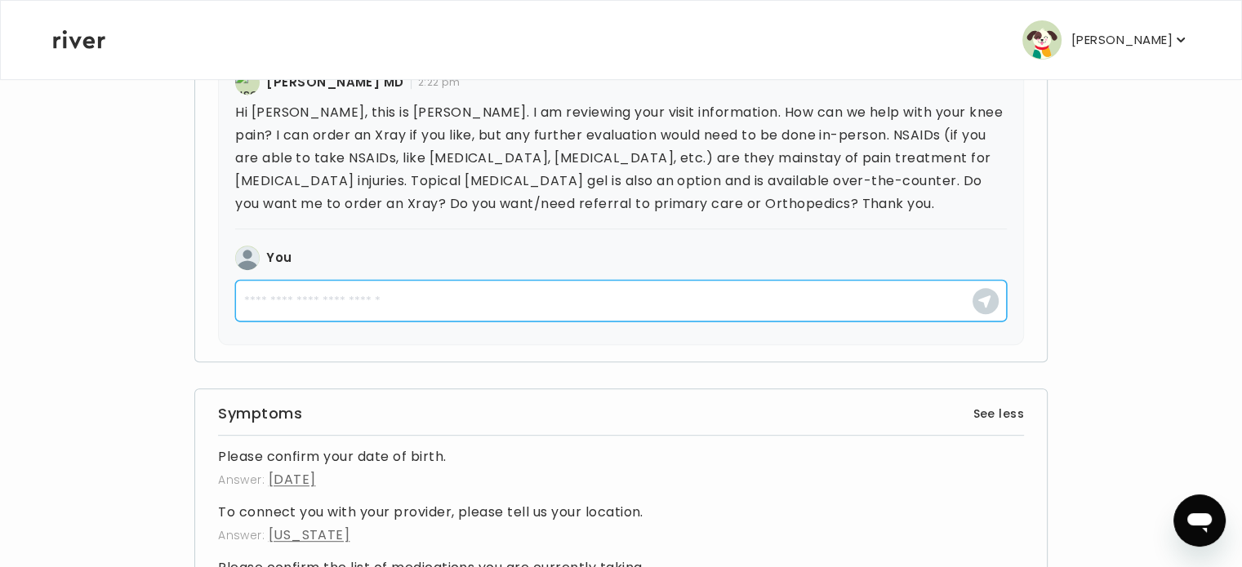
click at [326, 303] on textarea at bounding box center [620, 301] width 771 height 42
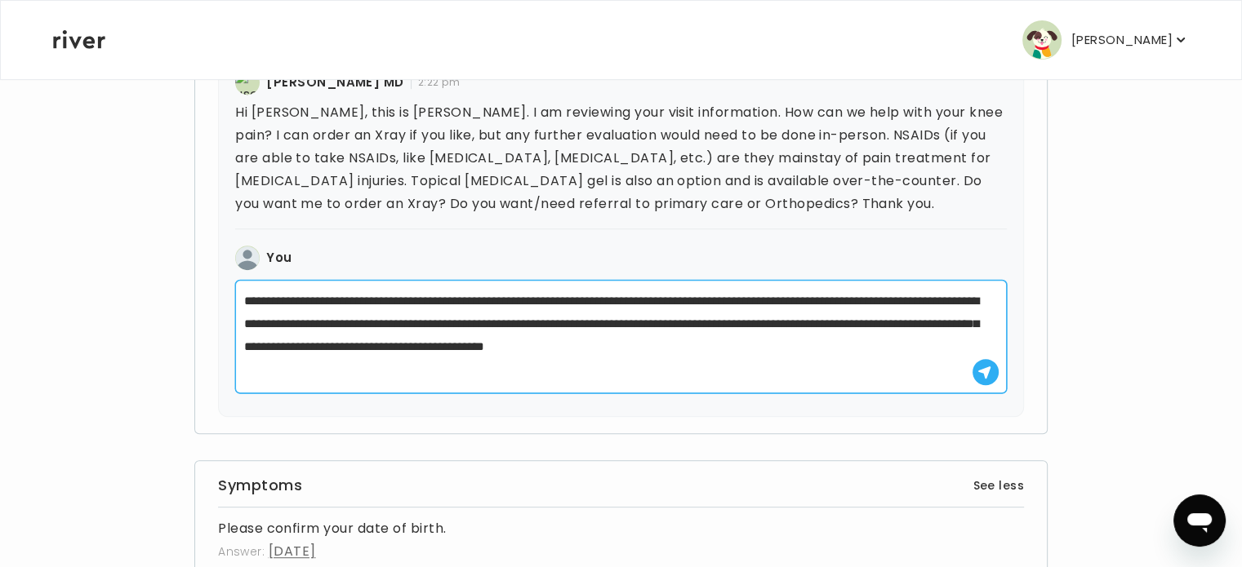
click at [753, 349] on textarea "**********" at bounding box center [620, 336] width 771 height 113
click at [987, 301] on textarea "**********" at bounding box center [620, 336] width 771 height 113
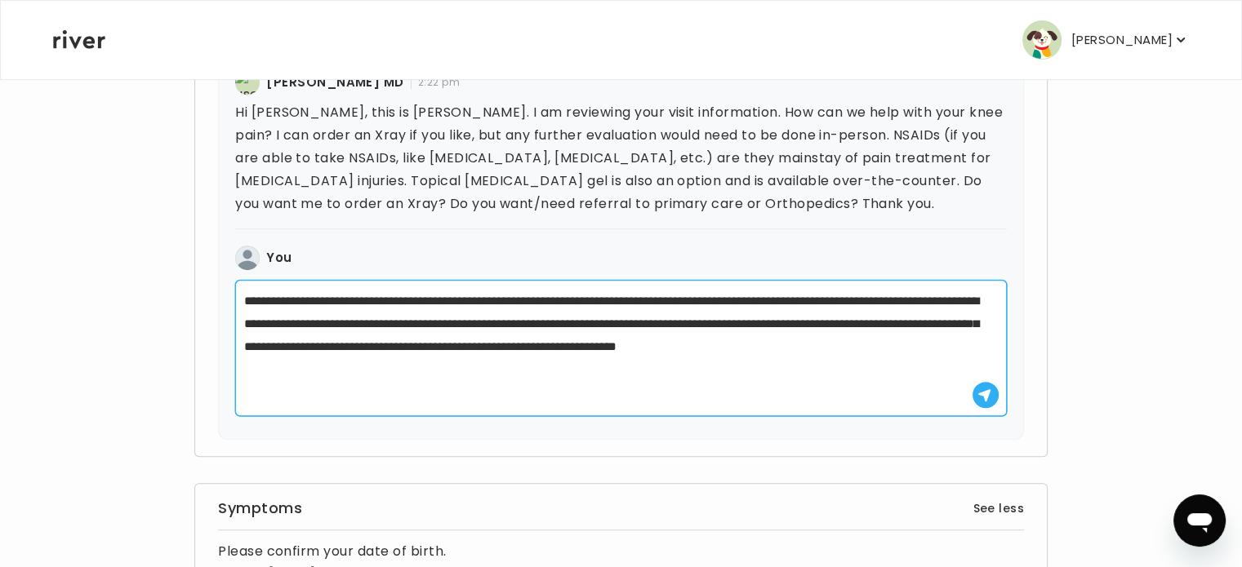
paste textarea "**********"
type textarea "**********"
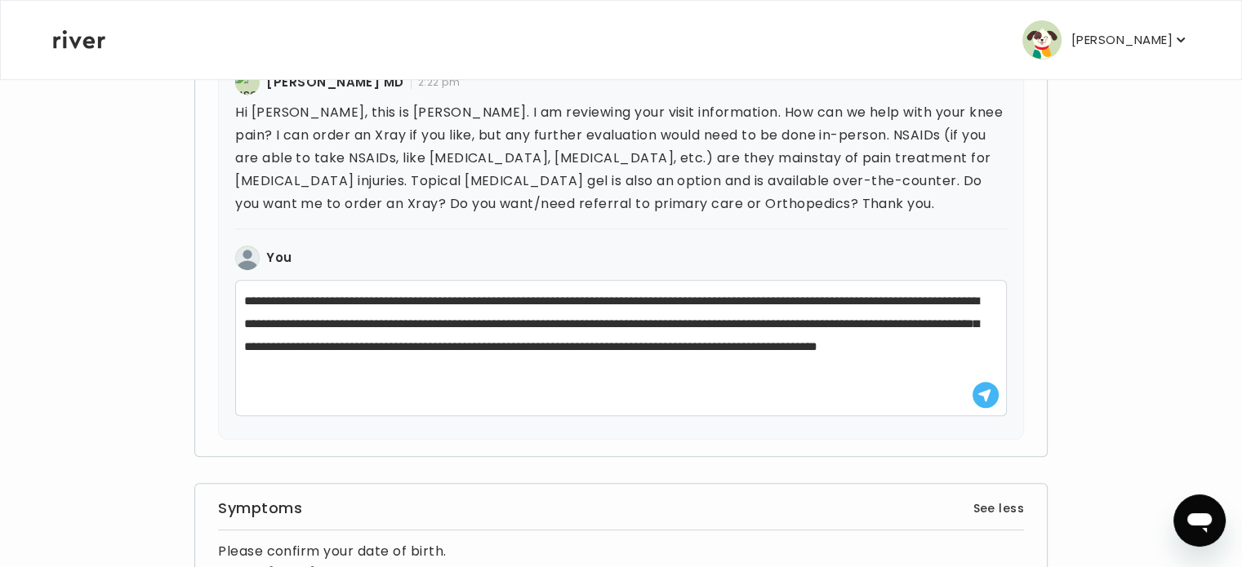
click at [983, 390] on use "button" at bounding box center [984, 395] width 12 height 12
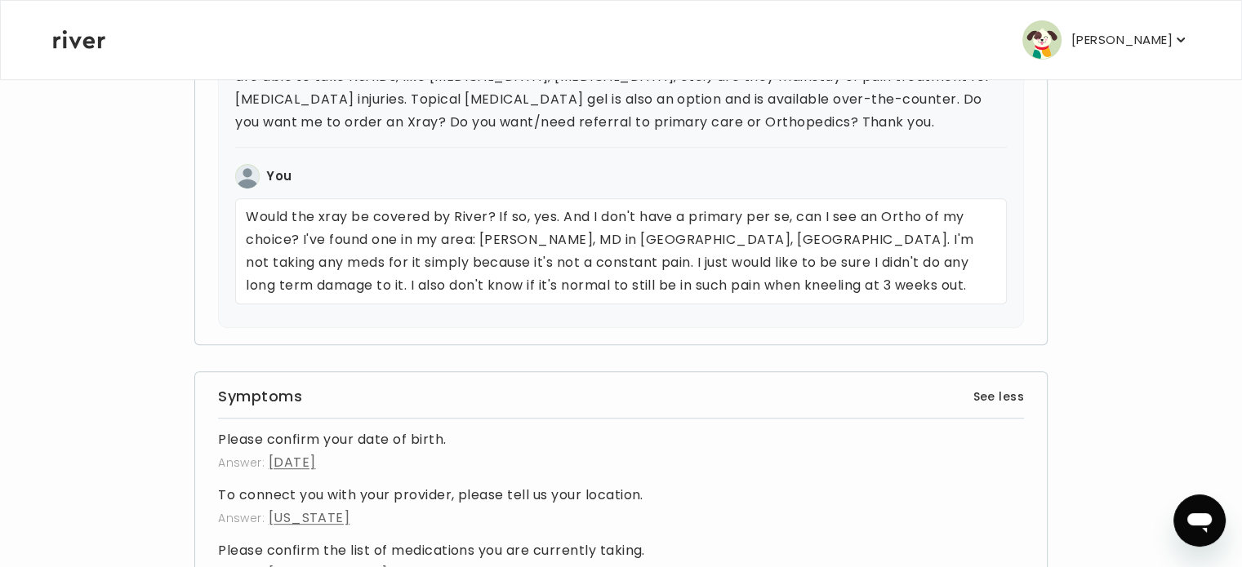
scroll to position [653, 0]
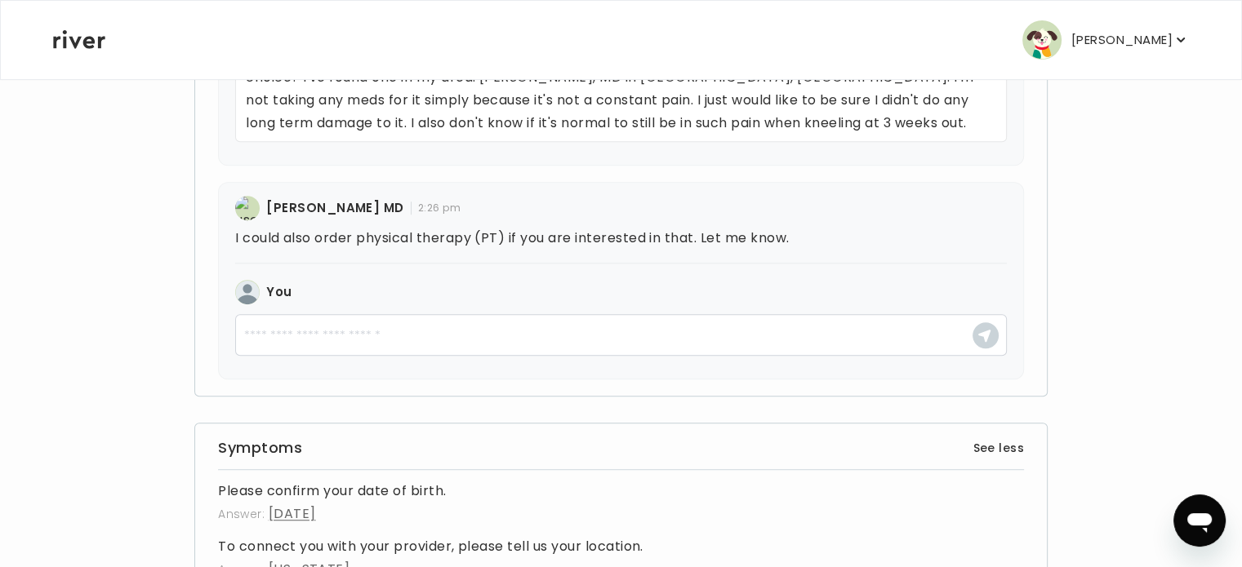
scroll to position [980, 0]
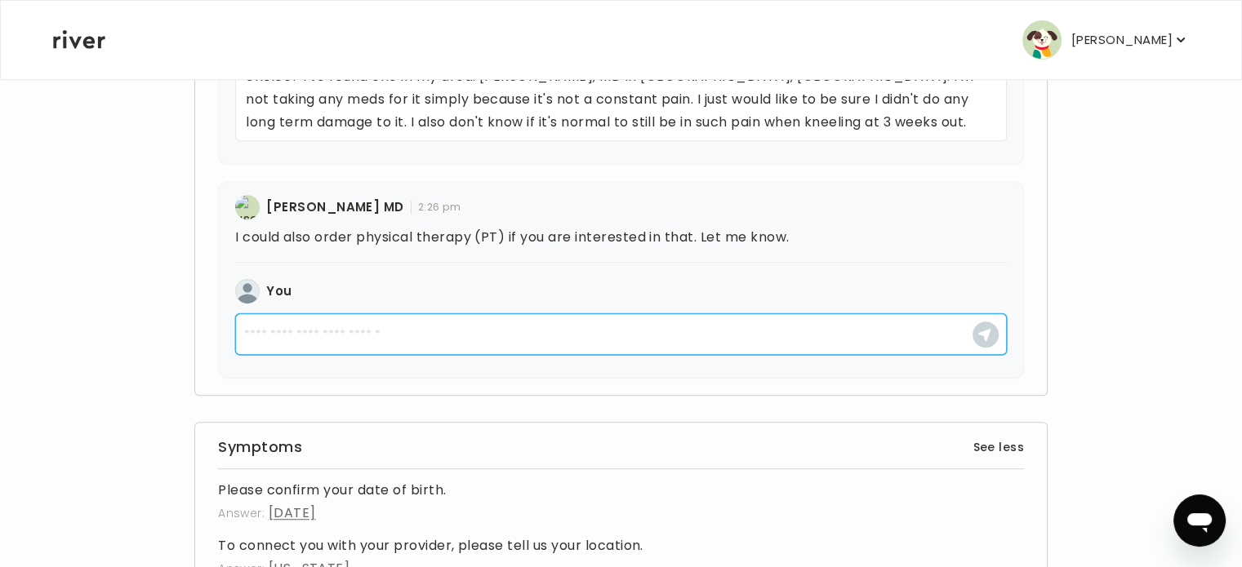
click at [287, 327] on textarea at bounding box center [620, 334] width 771 height 42
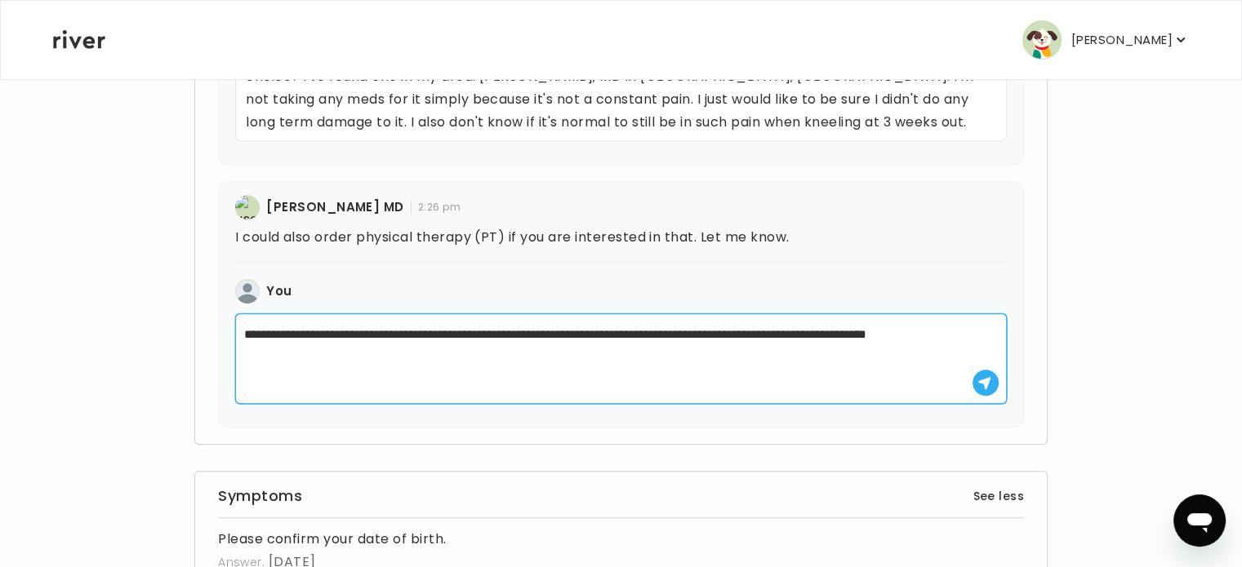
click at [620, 334] on textarea "**********" at bounding box center [620, 358] width 771 height 91
click at [633, 334] on textarea "**********" at bounding box center [620, 358] width 771 height 91
type textarea "**********"
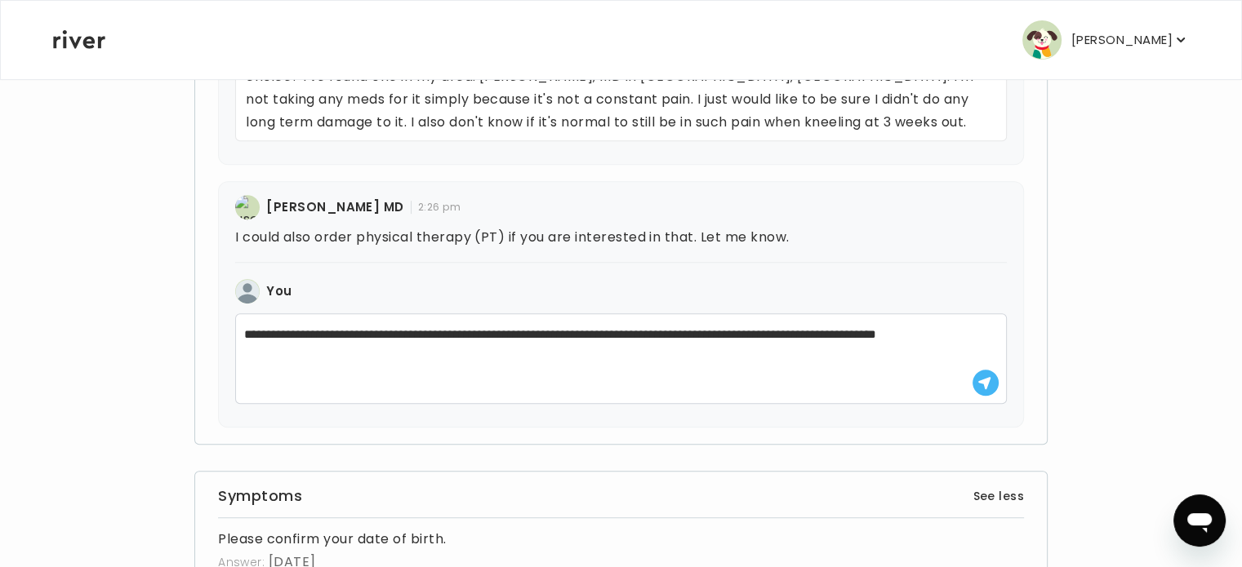
click at [988, 379] on use "button" at bounding box center [984, 383] width 12 height 12
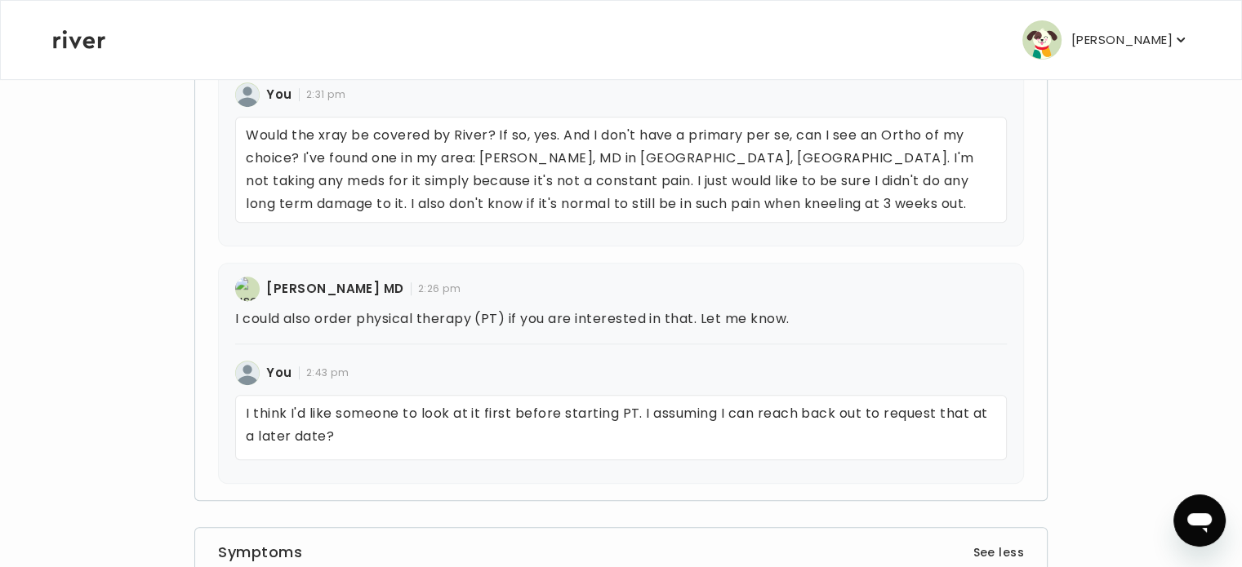
scroll to position [980, 0]
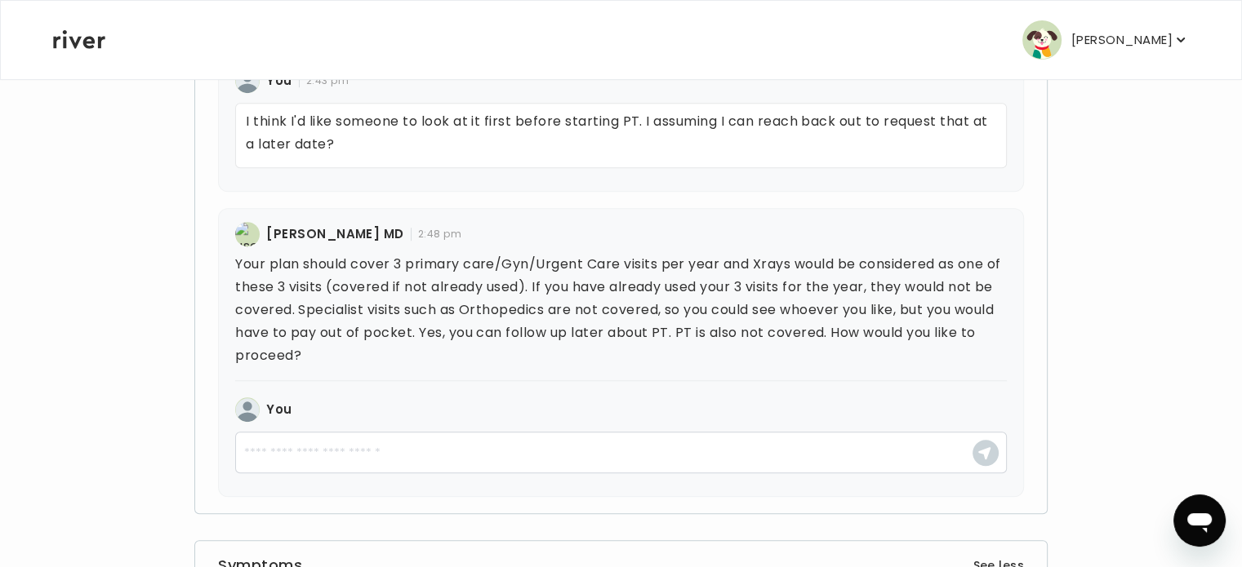
scroll to position [1224, 0]
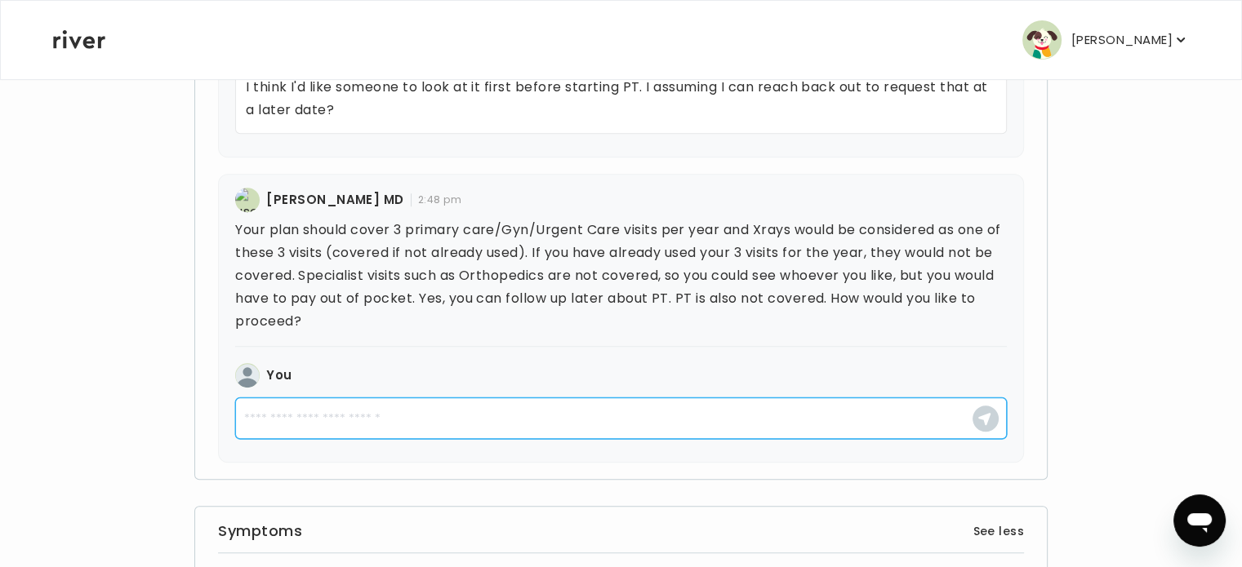
click at [292, 416] on textarea at bounding box center [620, 419] width 771 height 42
type textarea "*"
click at [292, 416] on textarea "*" at bounding box center [620, 419] width 771 height 42
type textarea "*"
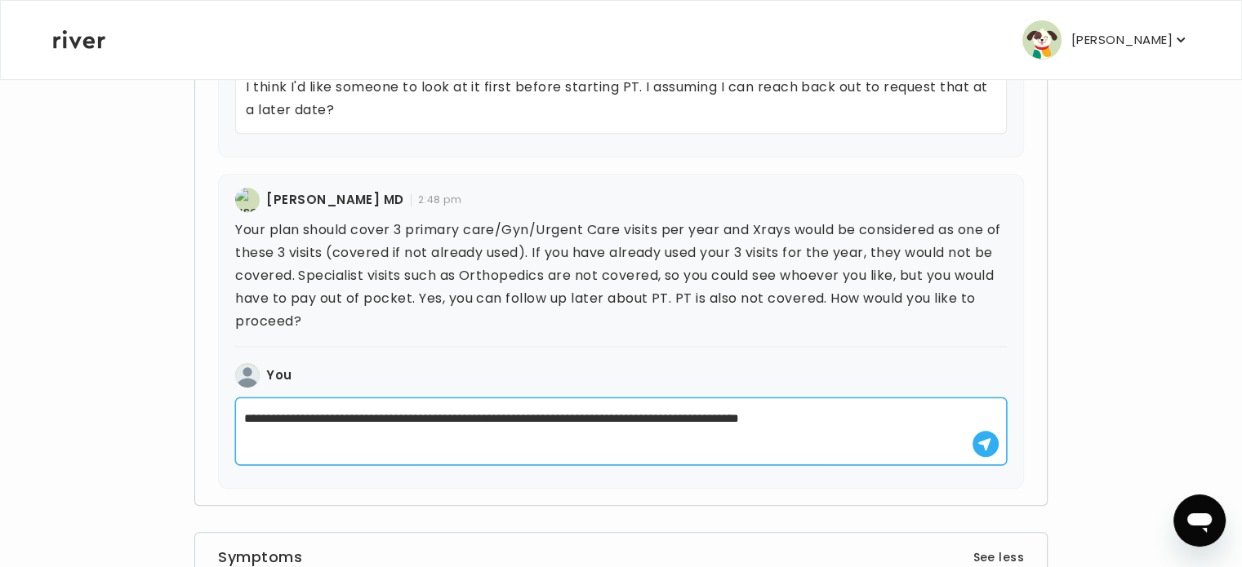
click at [508, 418] on textarea "**********" at bounding box center [620, 432] width 771 height 68
click at [857, 420] on textarea "**********" at bounding box center [620, 432] width 771 height 68
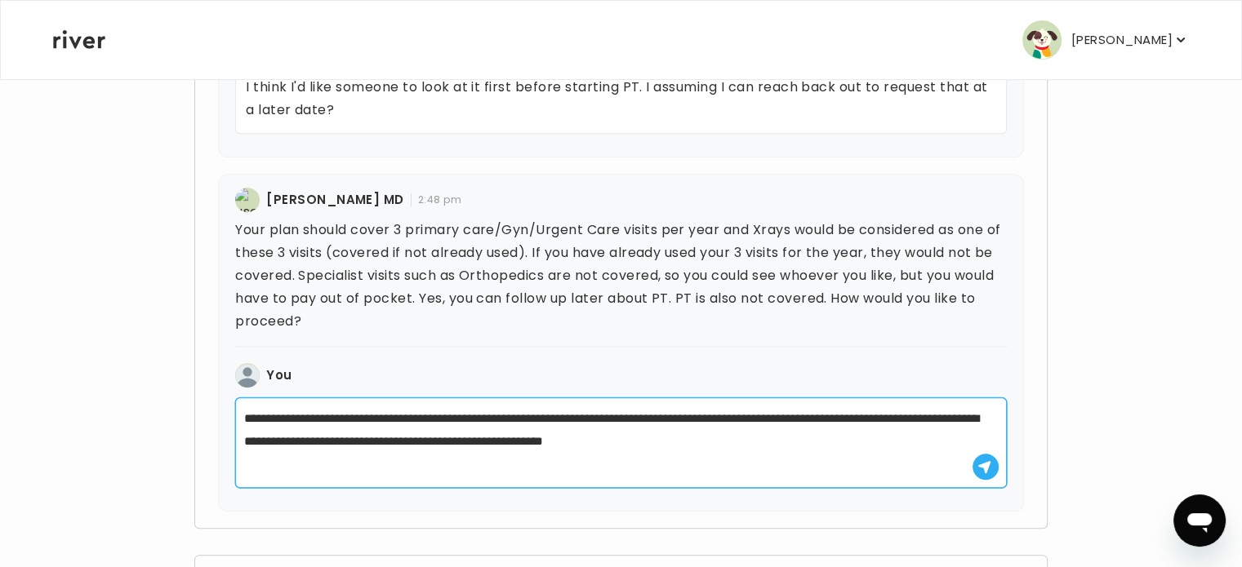
click at [835, 439] on textarea "**********" at bounding box center [620, 443] width 771 height 91
click at [624, 439] on textarea "**********" at bounding box center [620, 443] width 771 height 91
click at [874, 419] on textarea "**********" at bounding box center [620, 443] width 771 height 91
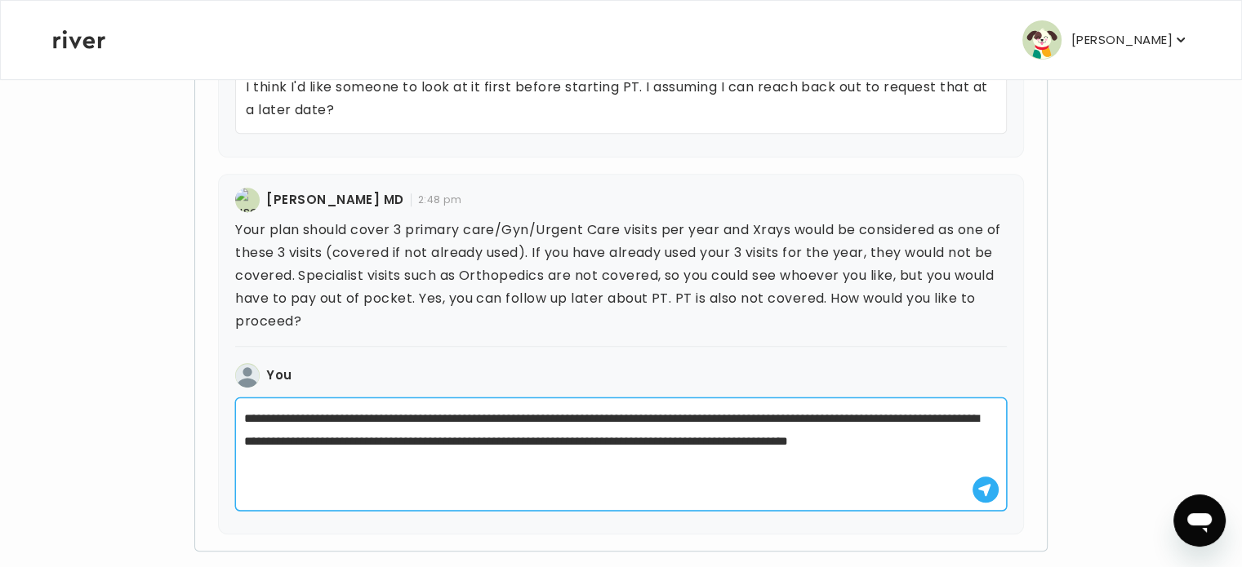
click at [933, 442] on textarea "**********" at bounding box center [620, 454] width 771 height 113
click at [400, 457] on textarea "**********" at bounding box center [620, 454] width 771 height 113
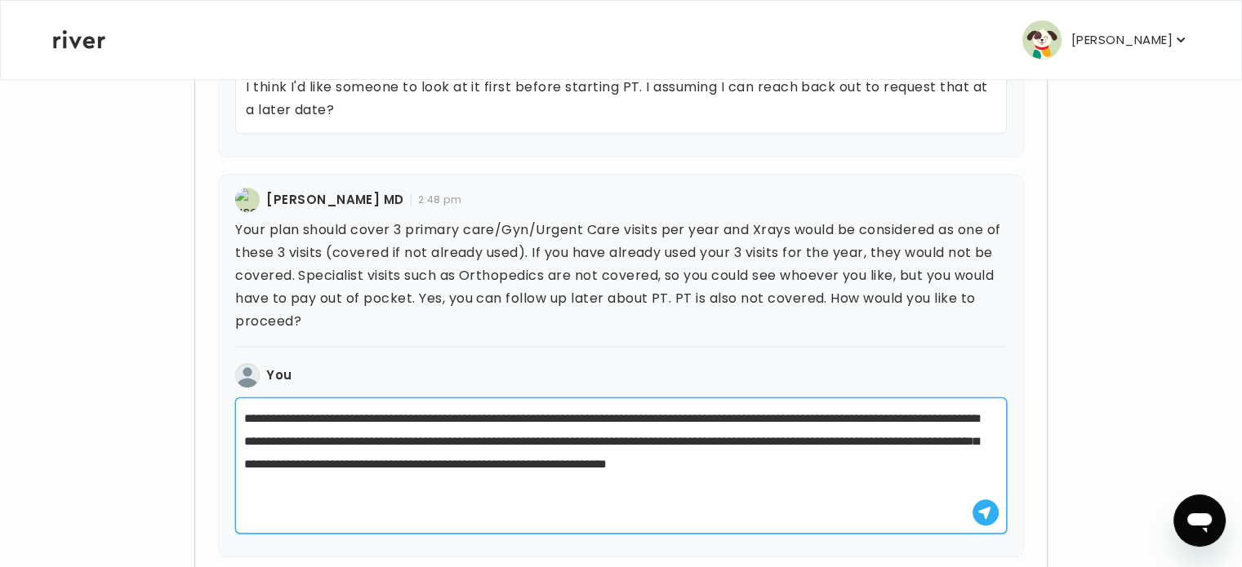
click at [650, 464] on textarea "**********" at bounding box center [620, 466] width 771 height 136
click at [962, 463] on textarea "**********" at bounding box center [620, 466] width 771 height 136
type textarea "**********"
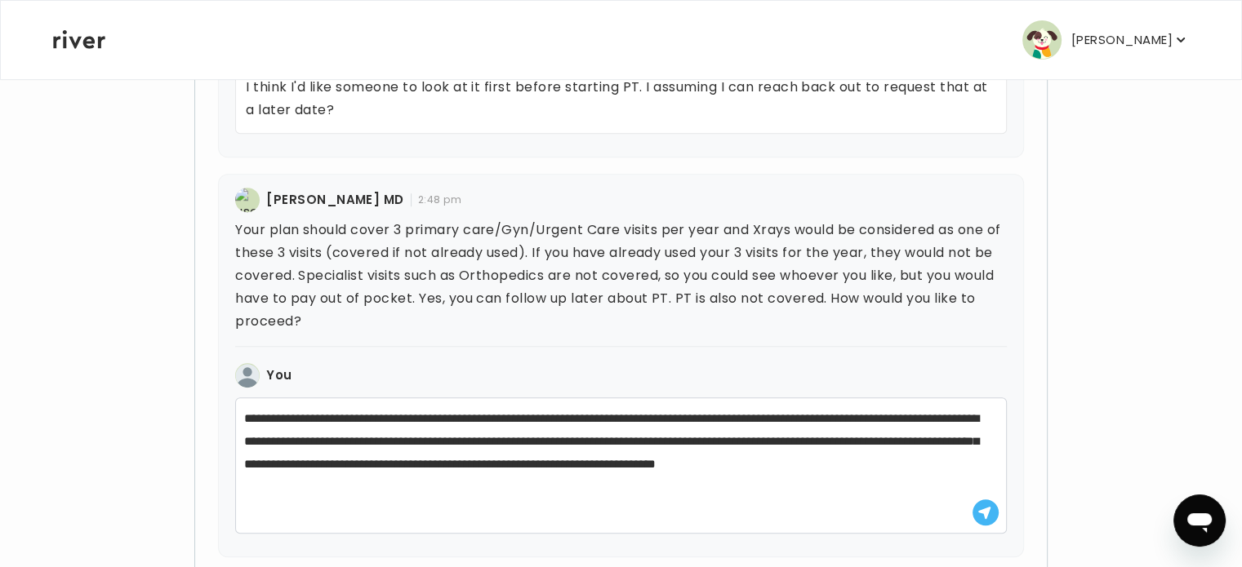
click at [991, 508] on button "button" at bounding box center [985, 513] width 26 height 26
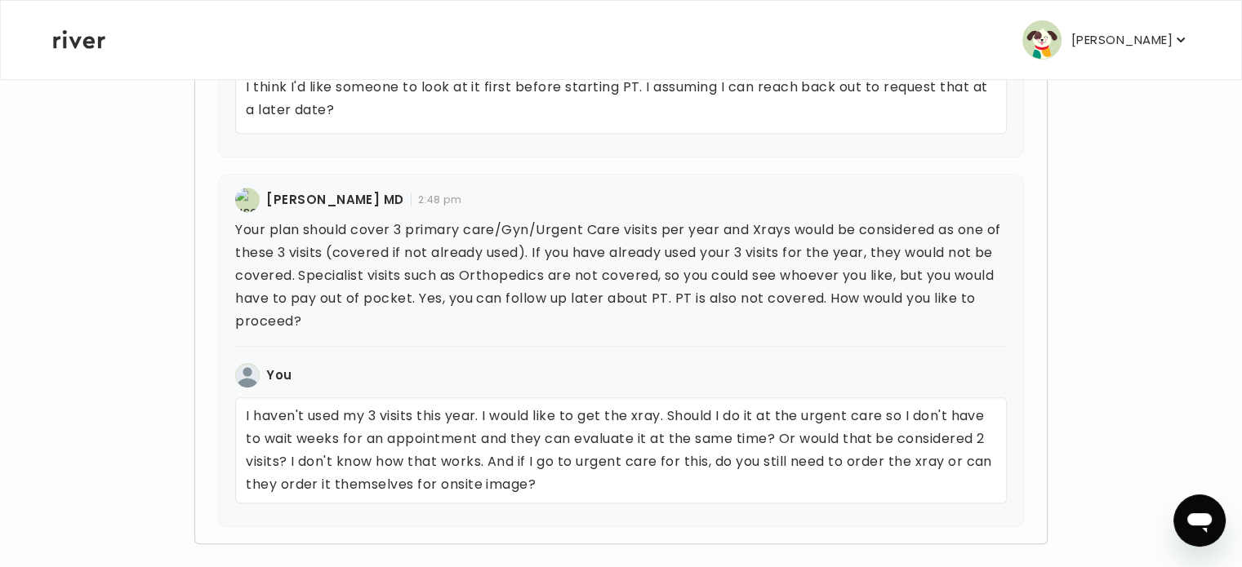
scroll to position [1551, 0]
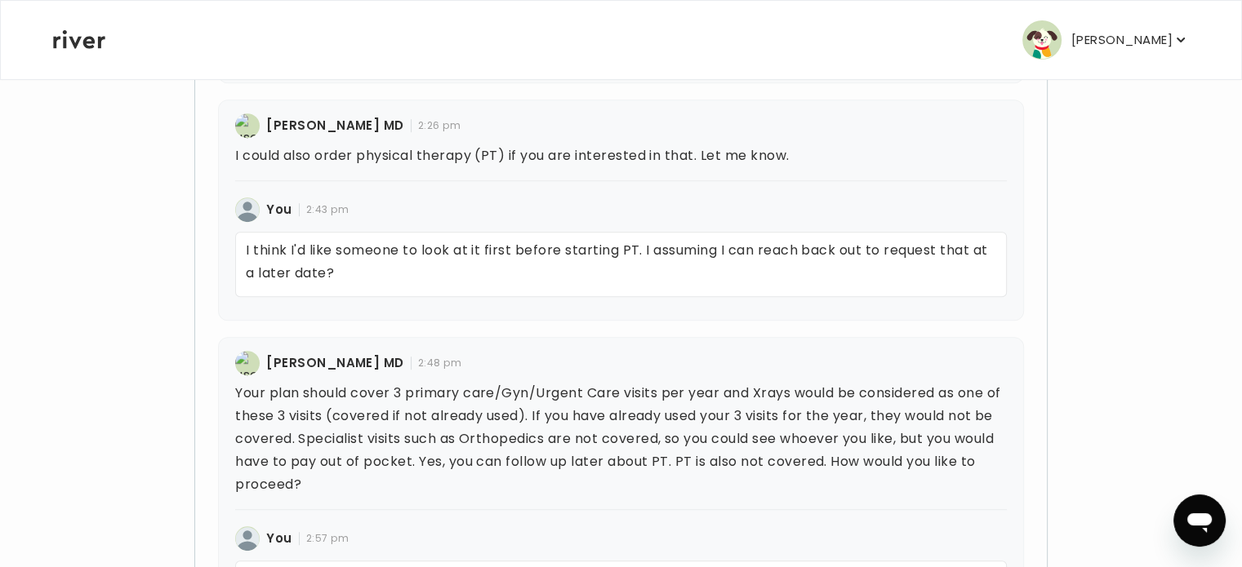
scroll to position [1469, 0]
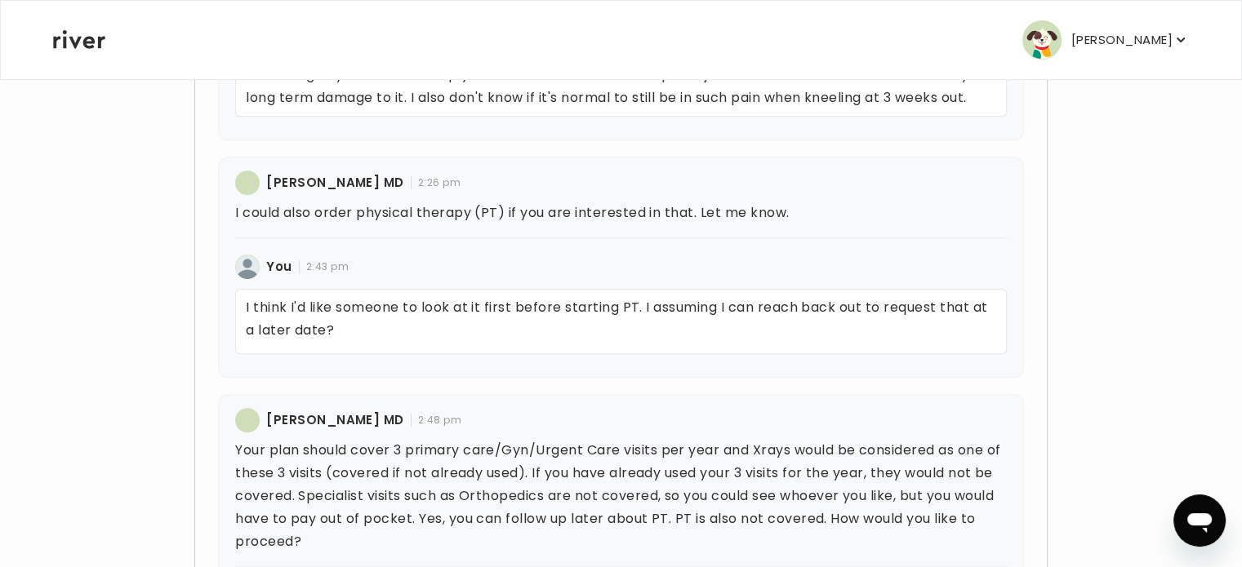
scroll to position [965, 0]
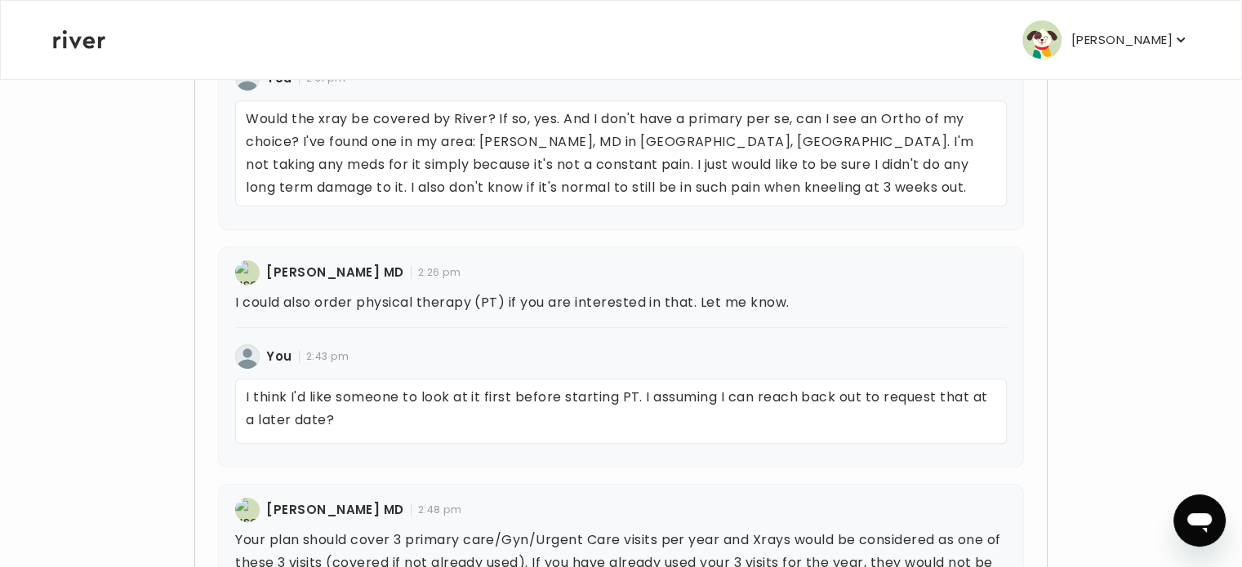
scroll to position [816, 0]
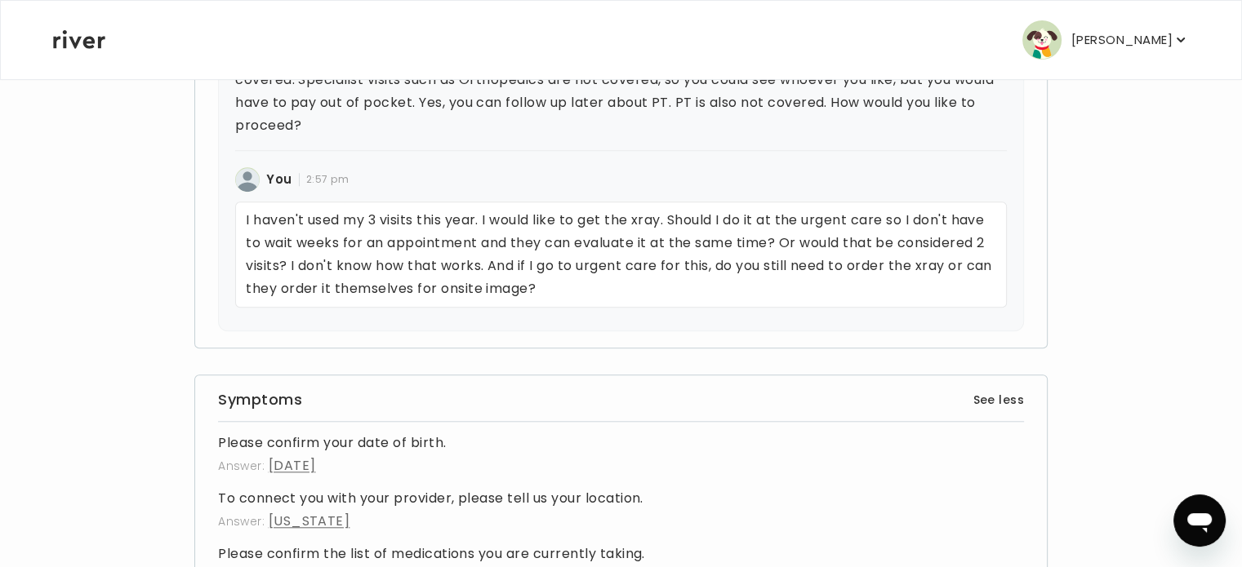
scroll to position [1469, 0]
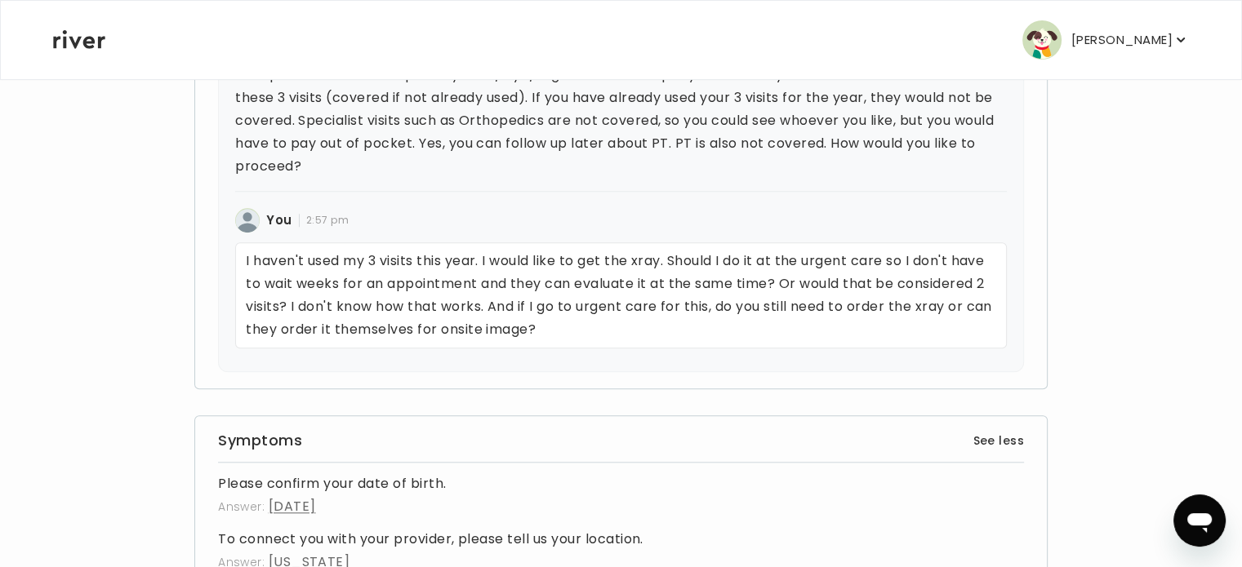
scroll to position [1388, 0]
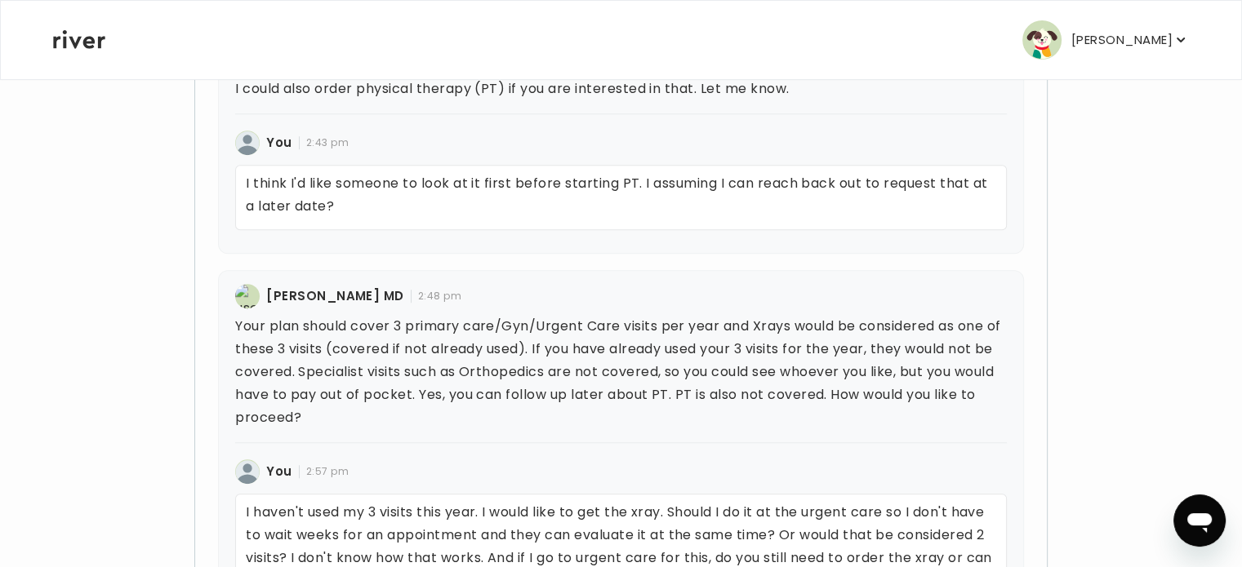
scroll to position [1455, 0]
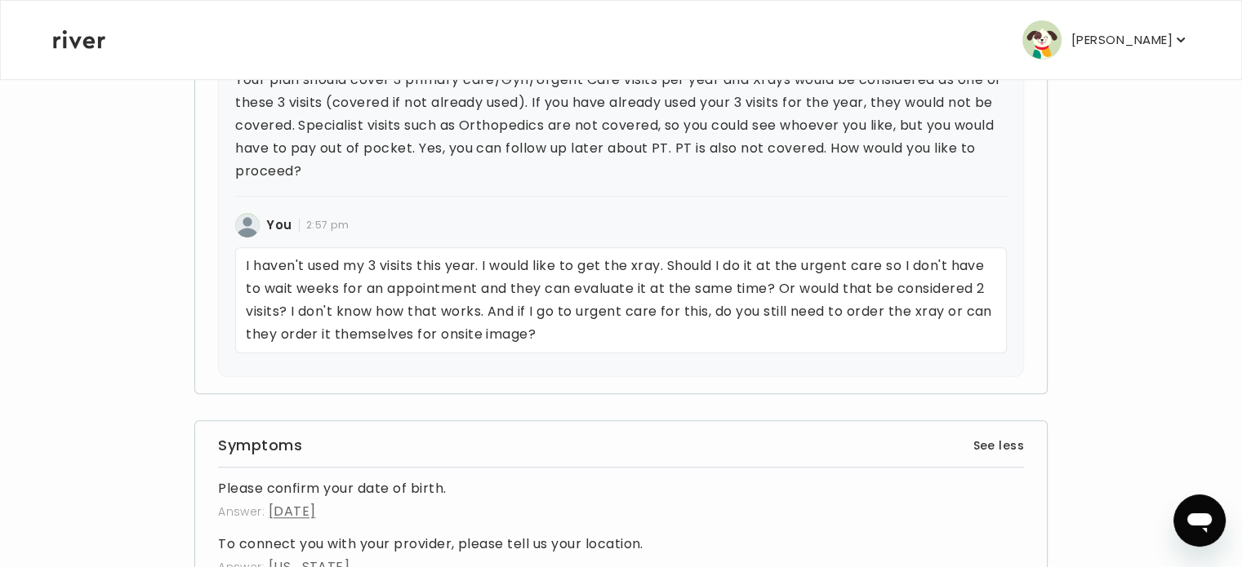
scroll to position [1388, 0]
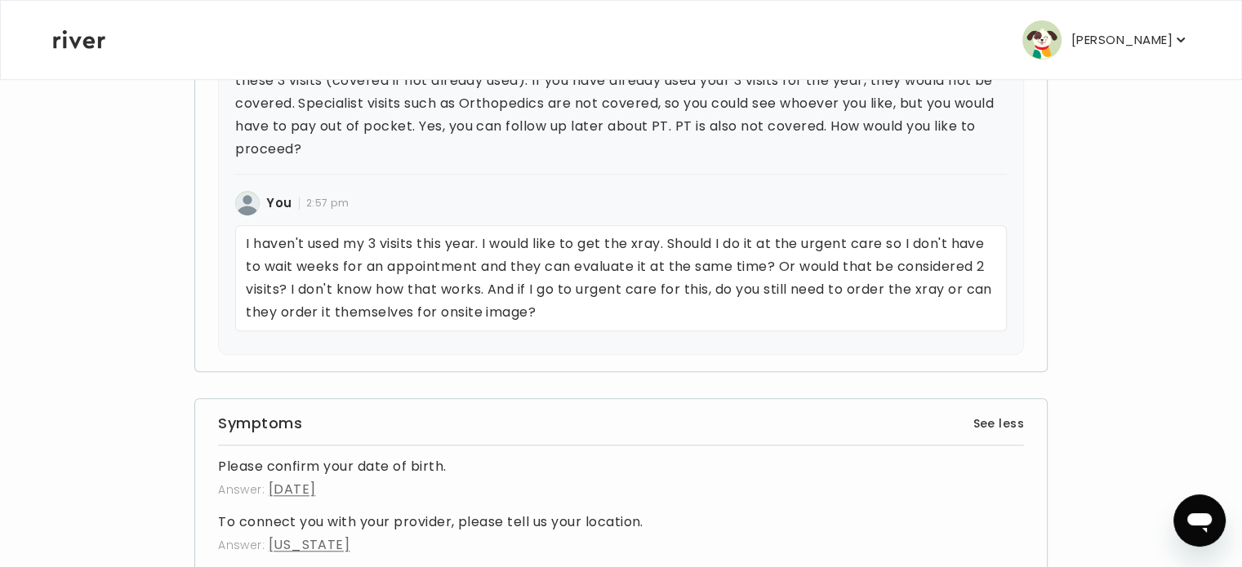
scroll to position [1388, 0]
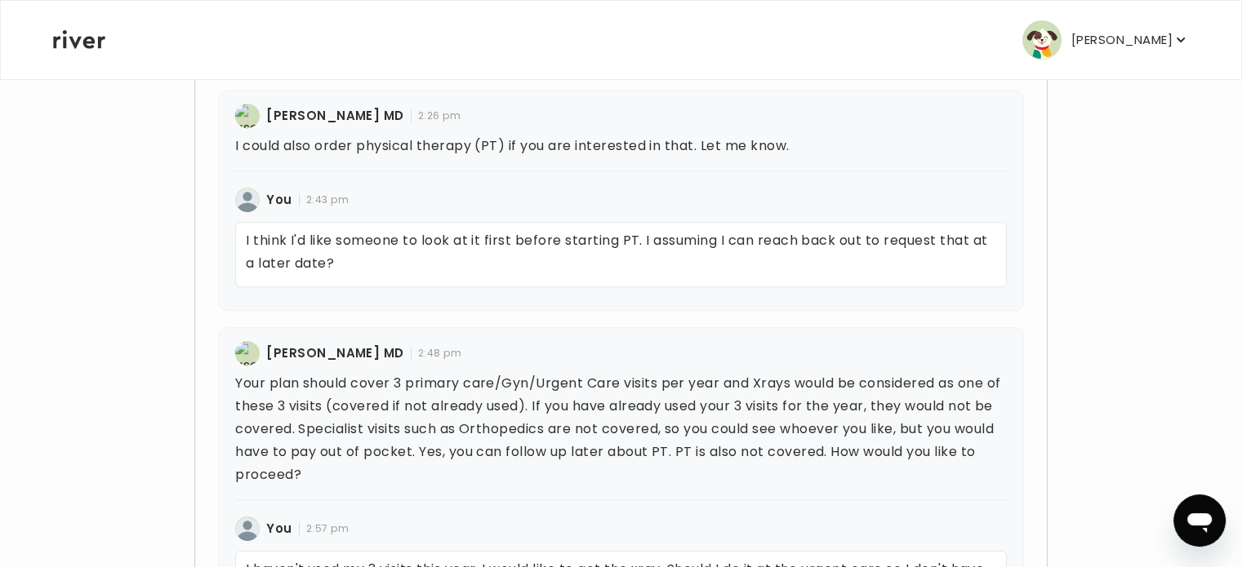
scroll to position [1061, 0]
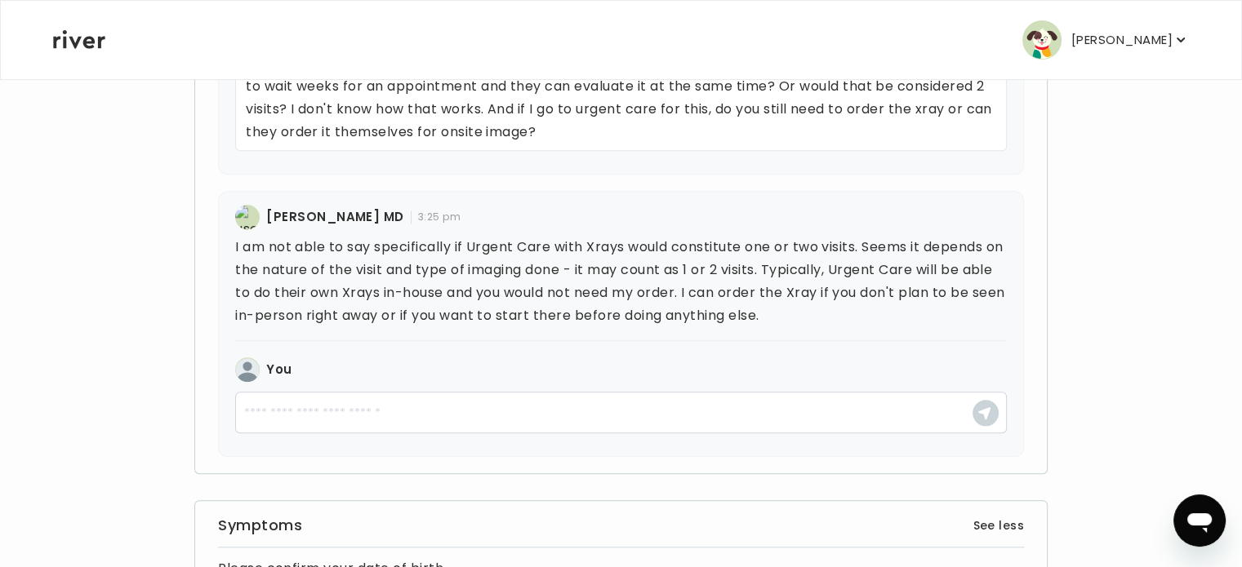
scroll to position [1633, 0]
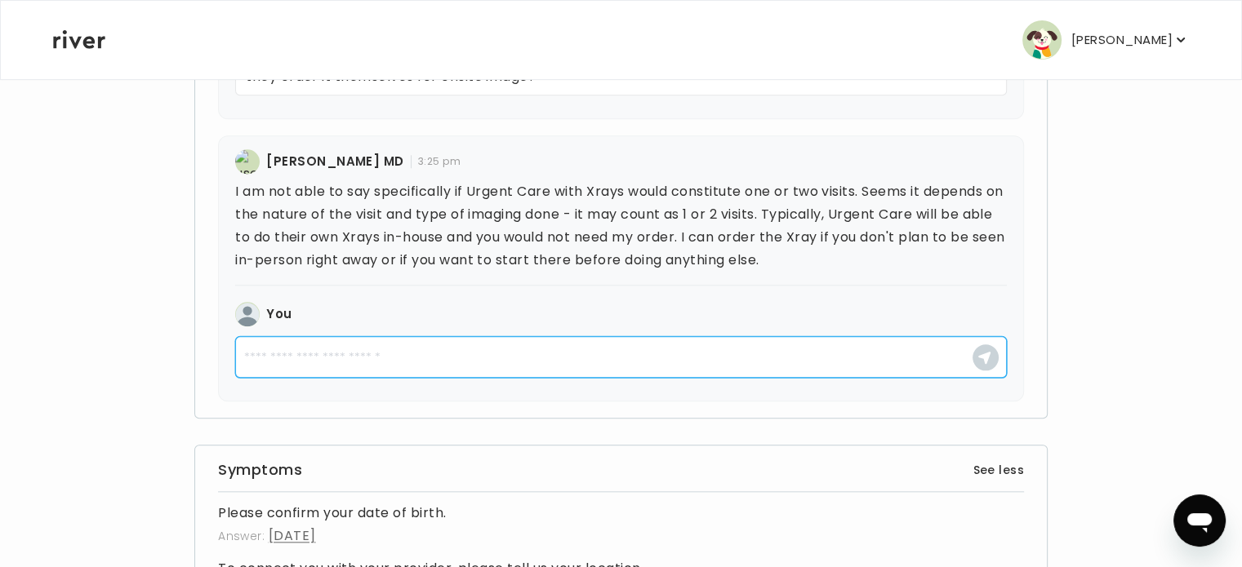
click at [349, 358] on textarea at bounding box center [620, 357] width 771 height 42
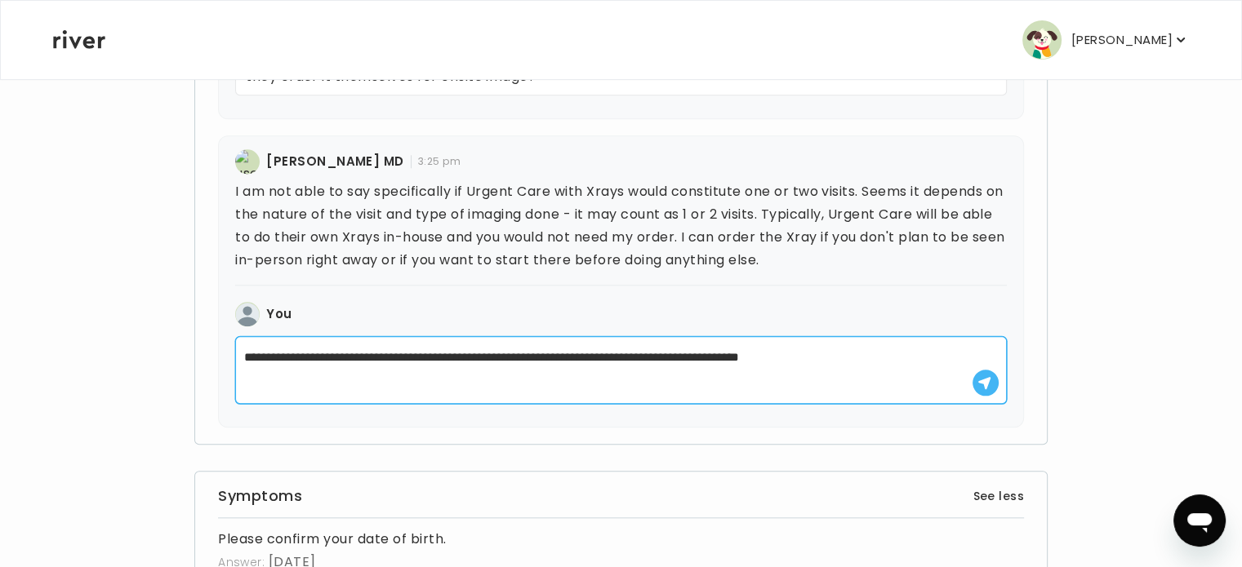
type textarea "**********"
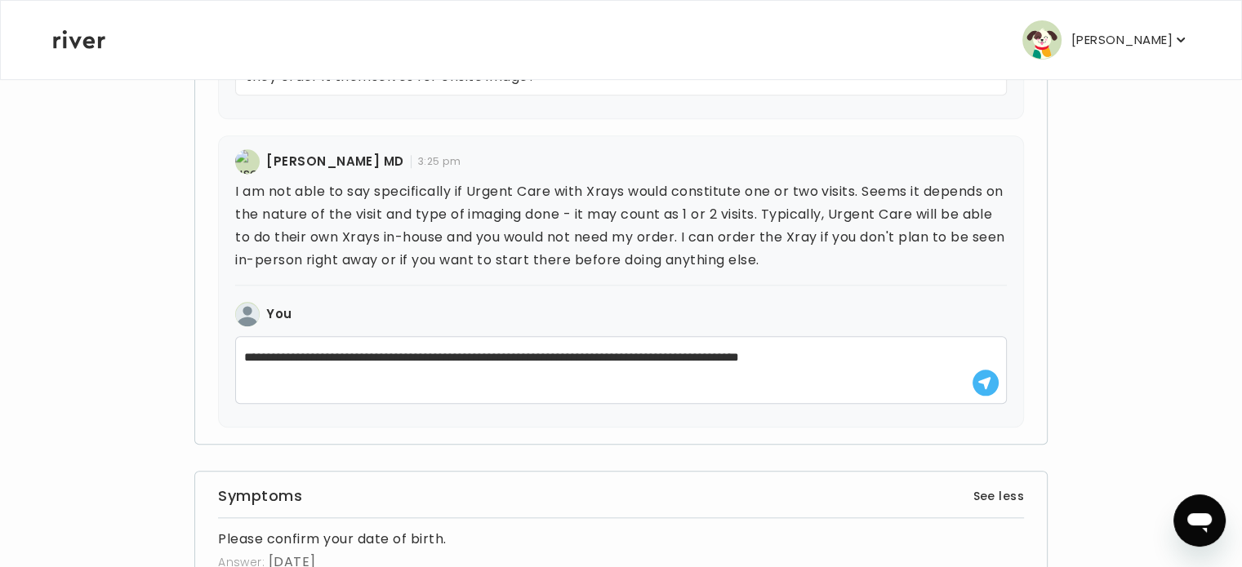
click at [989, 377] on use "button" at bounding box center [984, 383] width 12 height 12
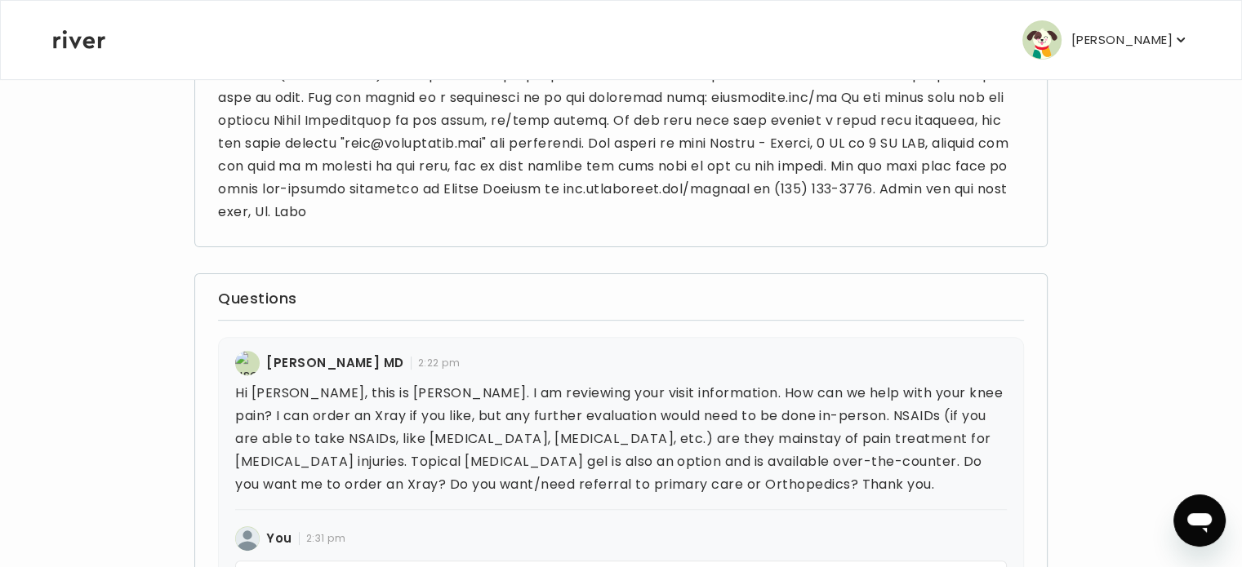
scroll to position [0, 0]
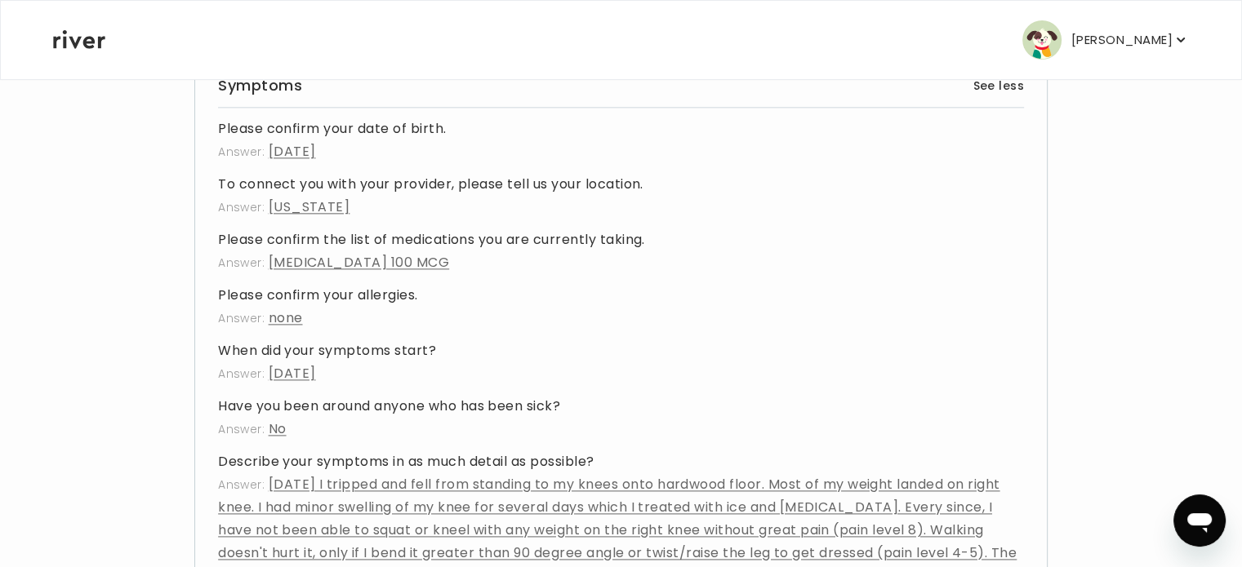
scroll to position [1633, 0]
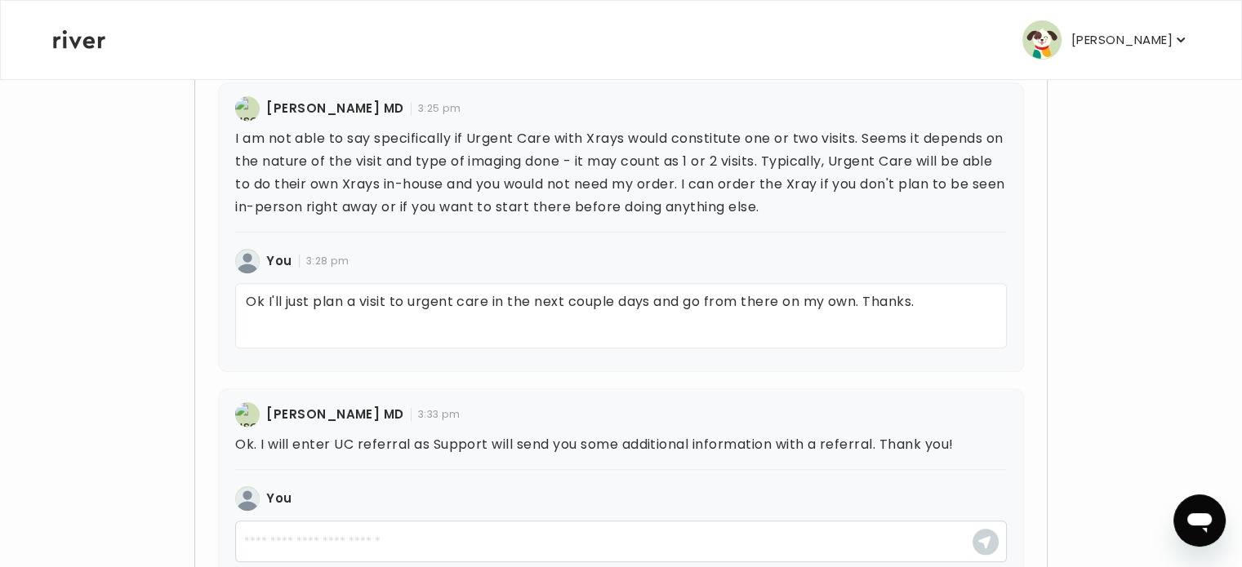
scroll to position [1796, 0]
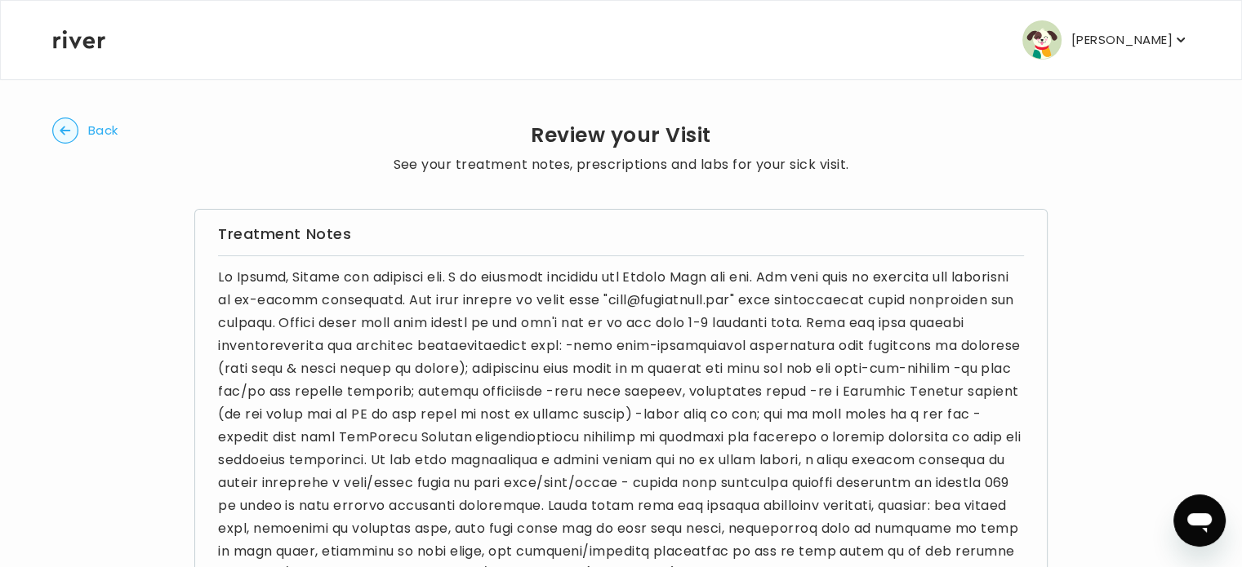
click at [64, 132] on circle "button" at bounding box center [65, 130] width 25 height 25
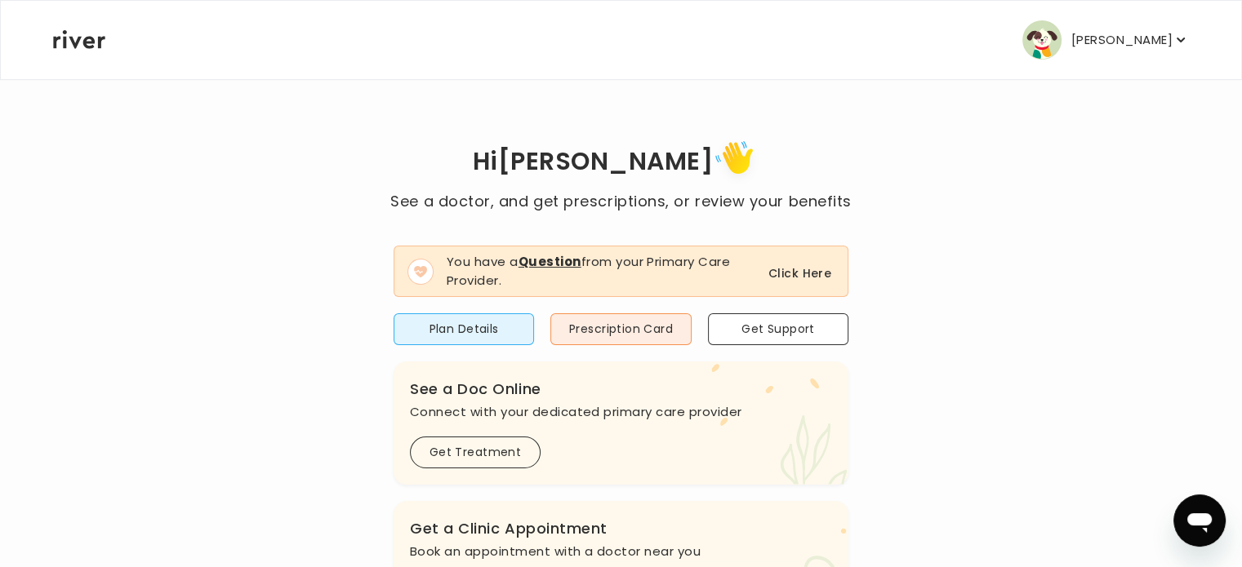
click at [782, 273] on button "Click Here" at bounding box center [799, 274] width 63 height 20
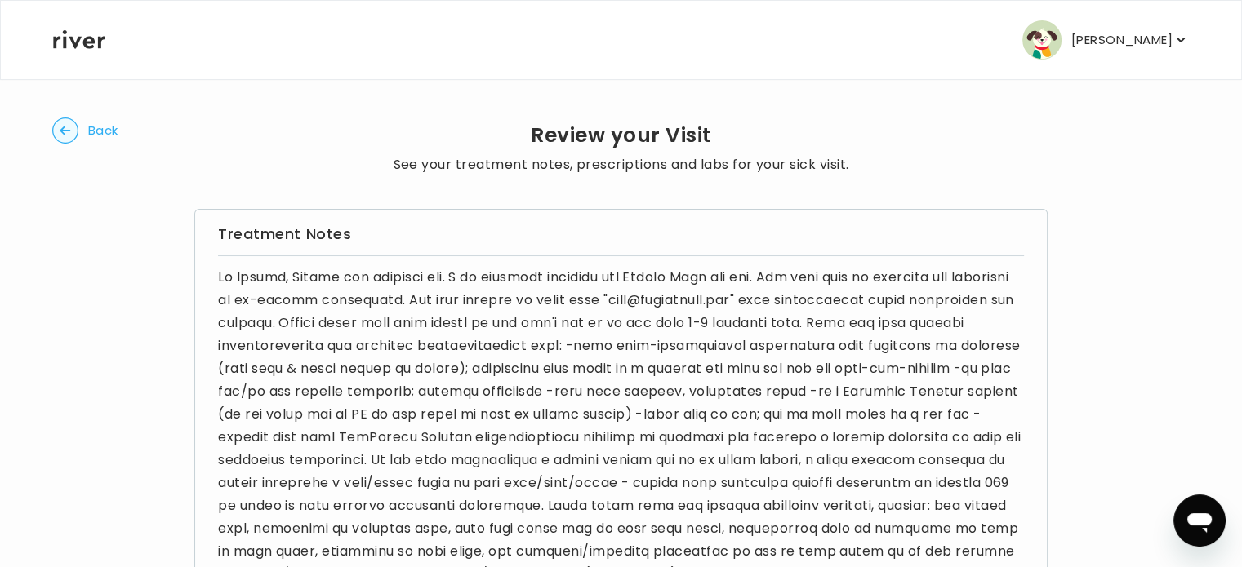
click at [61, 132] on icon "button" at bounding box center [65, 130] width 11 height 9
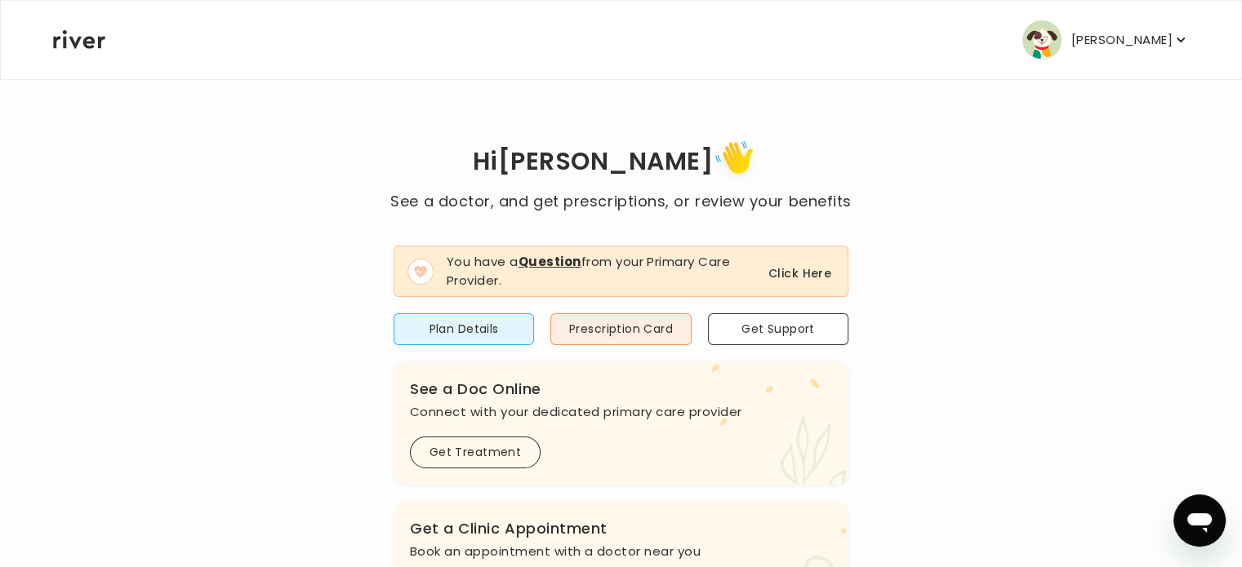
click at [810, 273] on button "Click Here" at bounding box center [799, 274] width 63 height 20
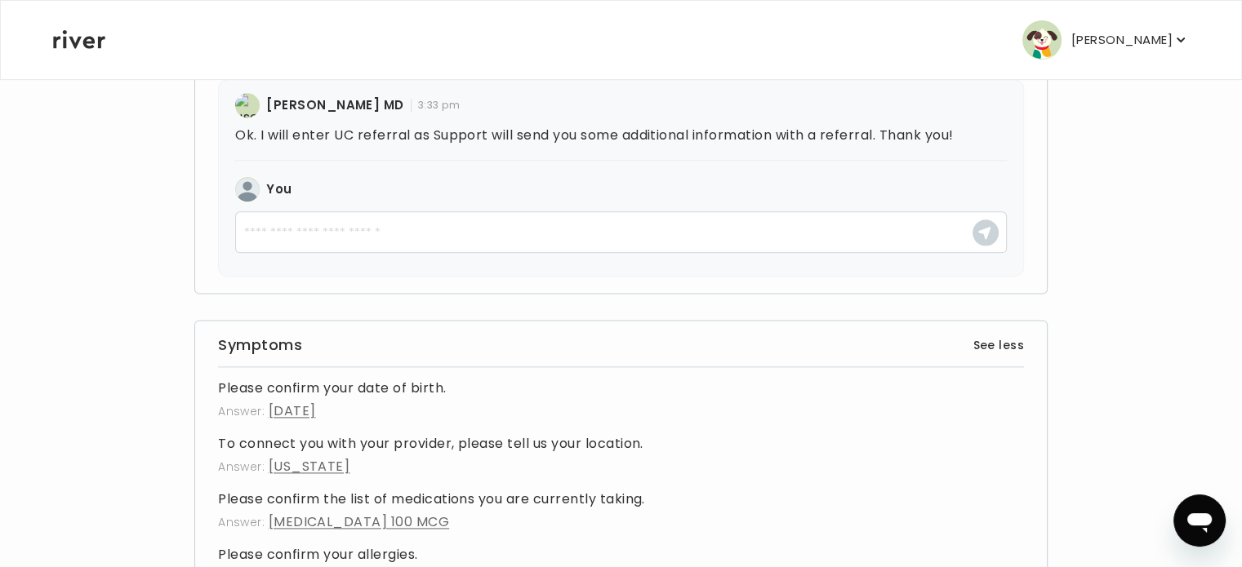
scroll to position [1959, 0]
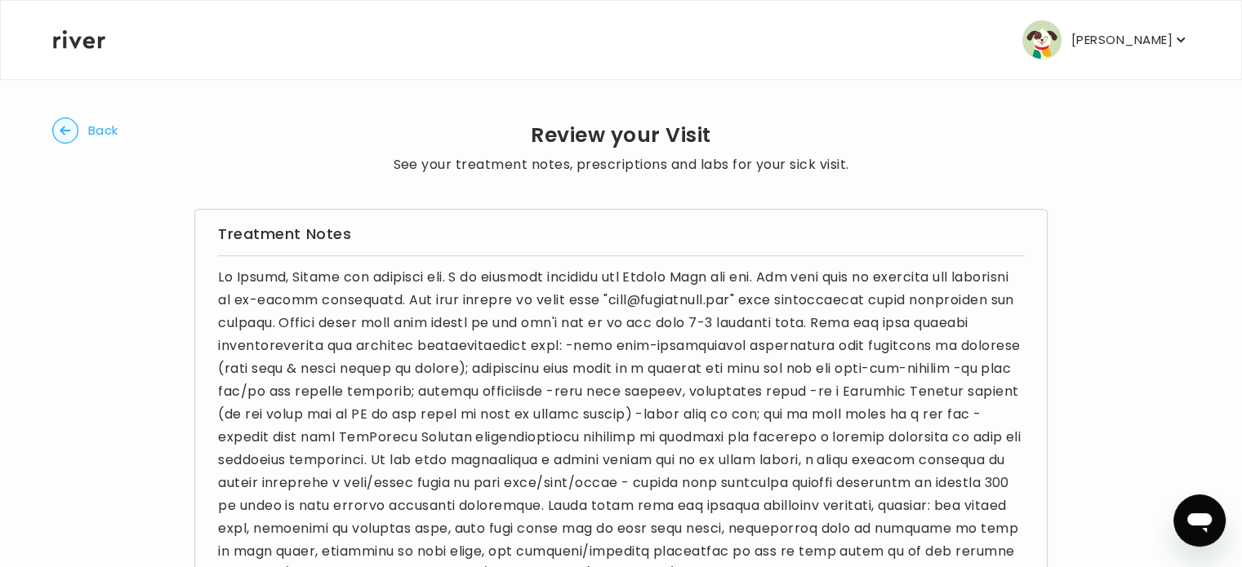
click at [95, 134] on span "Back" at bounding box center [103, 130] width 30 height 23
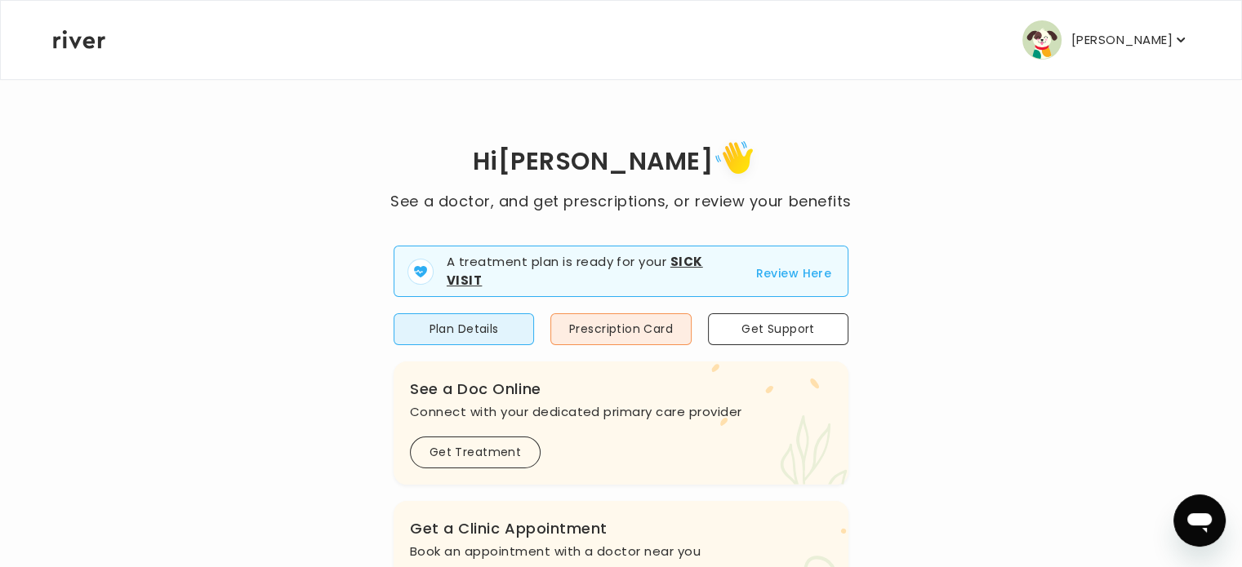
click at [771, 267] on button "Review Here" at bounding box center [793, 274] width 76 height 20
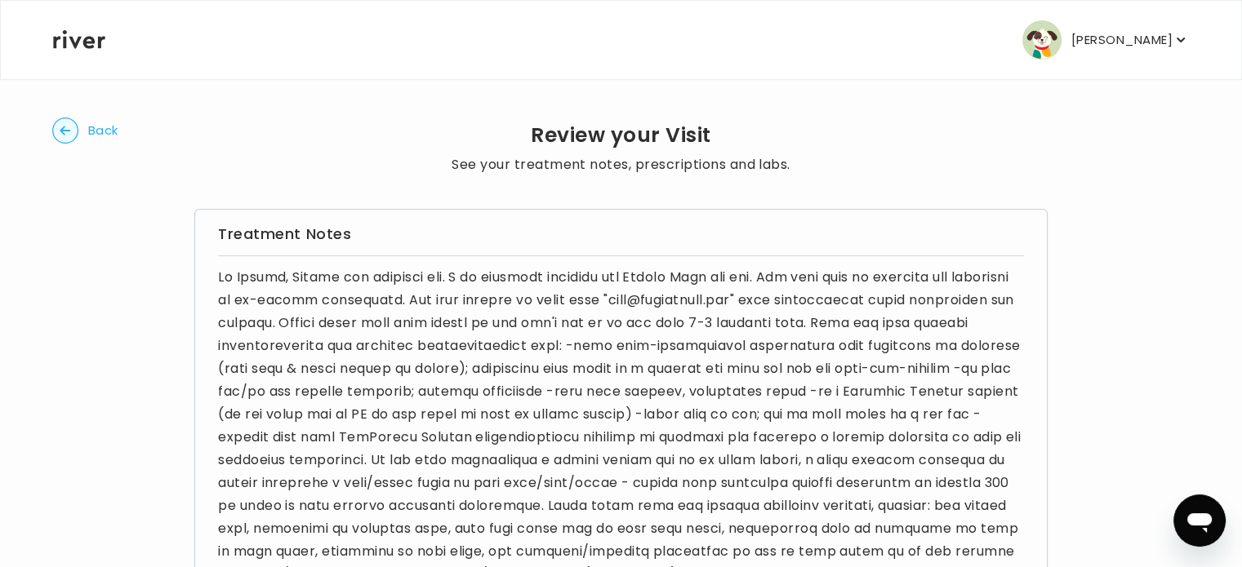
click at [65, 131] on icon "button" at bounding box center [65, 130] width 11 height 9
